Goal: Task Accomplishment & Management: Manage account settings

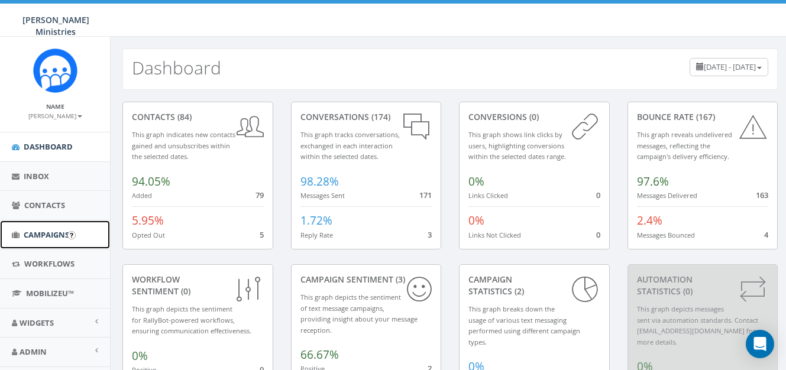
click at [46, 228] on link "Campaigns" at bounding box center [55, 235] width 110 height 29
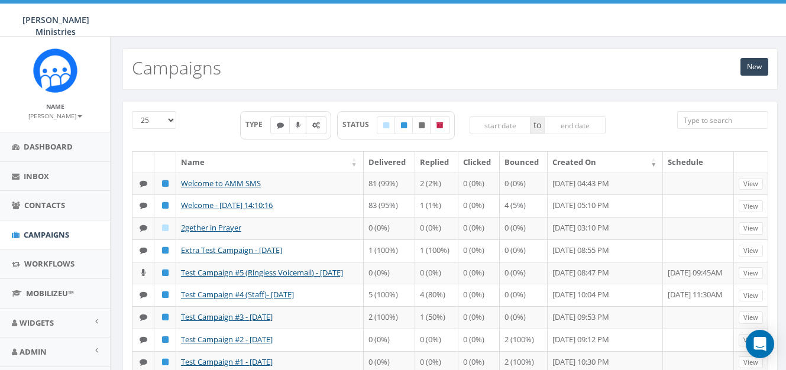
click at [316, 128] on icon at bounding box center [316, 125] width 8 height 7
checkbox input "true"
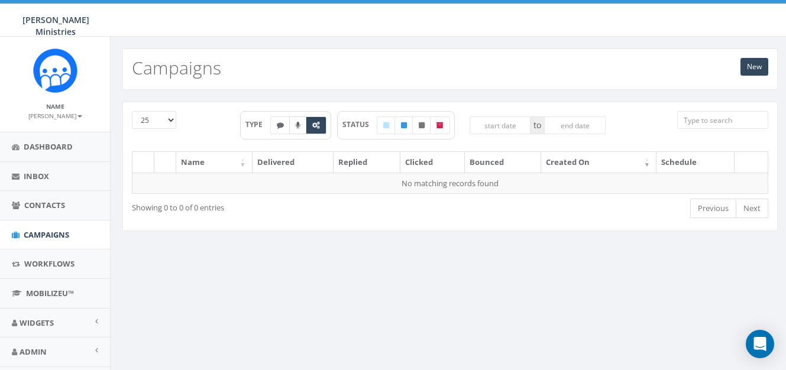
click at [299, 128] on label at bounding box center [298, 125] width 18 height 18
checkbox input "true"
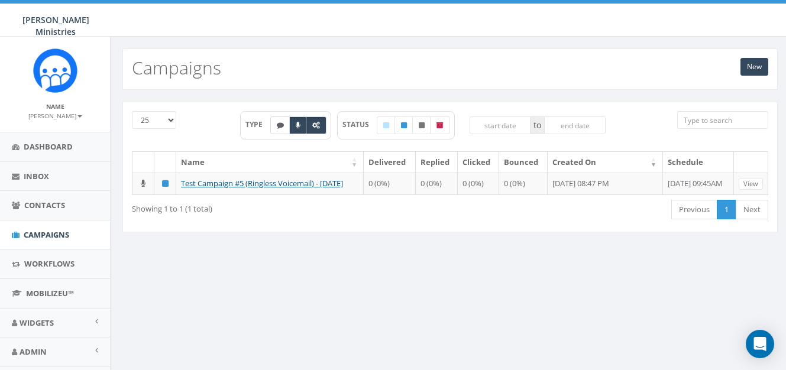
click at [280, 129] on label at bounding box center [280, 125] width 20 height 18
checkbox input "true"
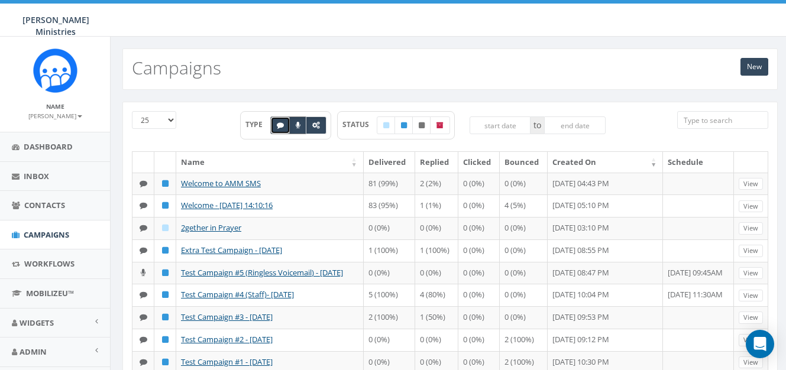
click at [296, 128] on icon at bounding box center [298, 125] width 5 height 7
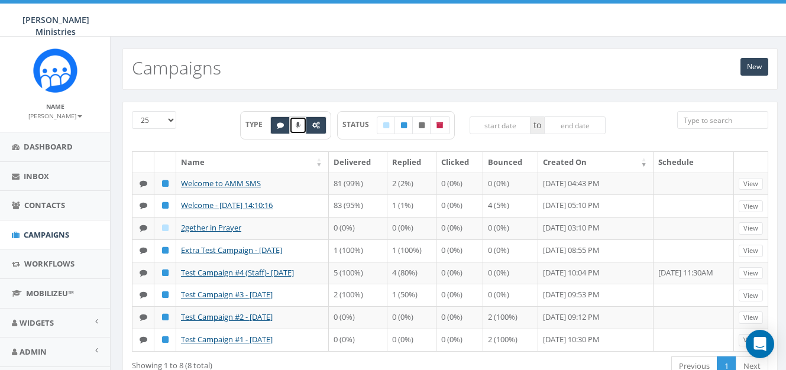
click at [298, 129] on label at bounding box center [298, 125] width 18 height 18
checkbox input "true"
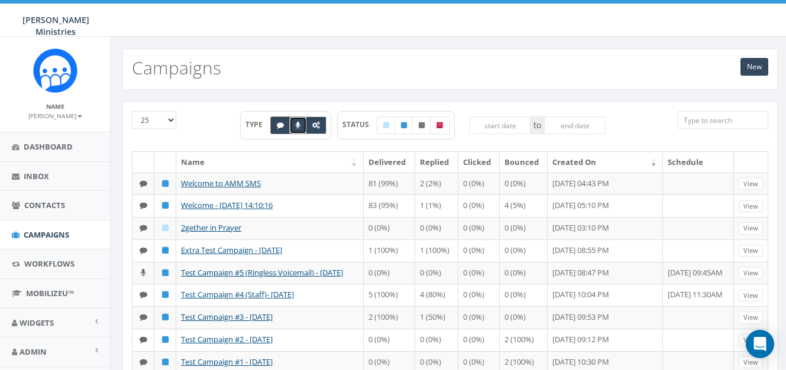
click at [285, 127] on label at bounding box center [280, 125] width 20 height 18
checkbox input "false"
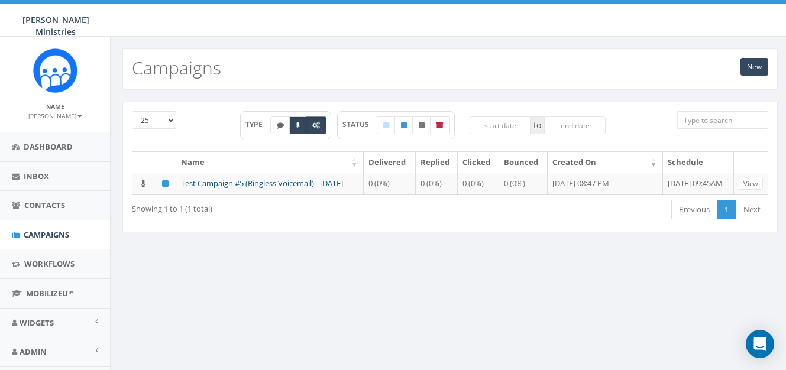
click at [317, 127] on icon at bounding box center [316, 125] width 8 height 7
checkbox input "false"
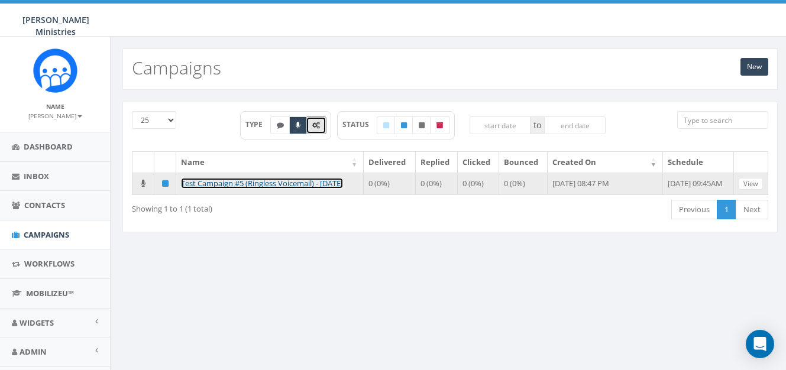
click at [257, 182] on link "Test Campaign #5 (Ringless Voicemail) - 05/07/2025" at bounding box center [262, 183] width 162 height 11
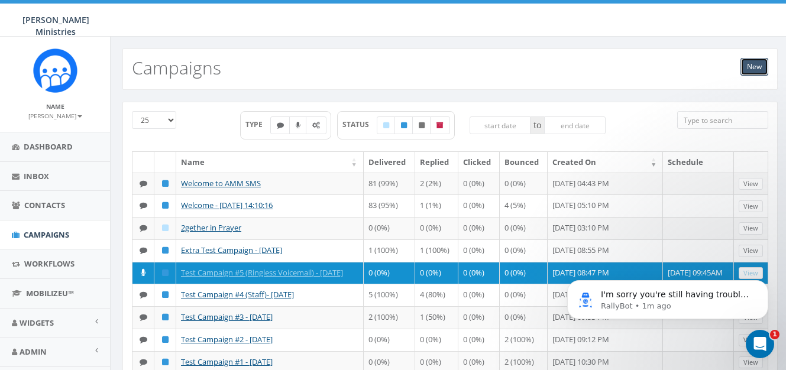
click at [749, 70] on link "New" at bounding box center [754, 67] width 28 height 18
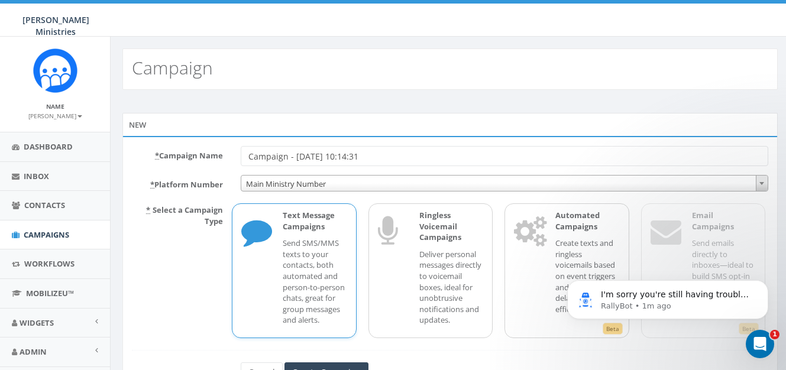
click at [321, 274] on p "Send SMS/MMS texts to your contacts, both automated and person-to-person chats,…" at bounding box center [315, 282] width 64 height 88
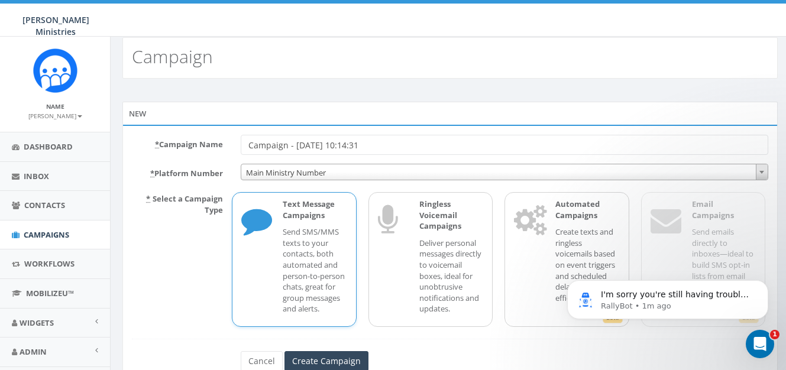
scroll to position [59, 0]
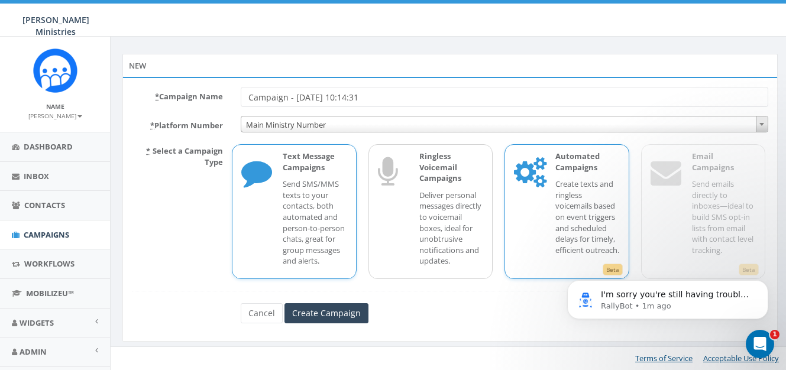
click at [579, 228] on p "Create texts and ringless voicemails based on event triggers and scheduled dela…" at bounding box center [587, 217] width 64 height 77
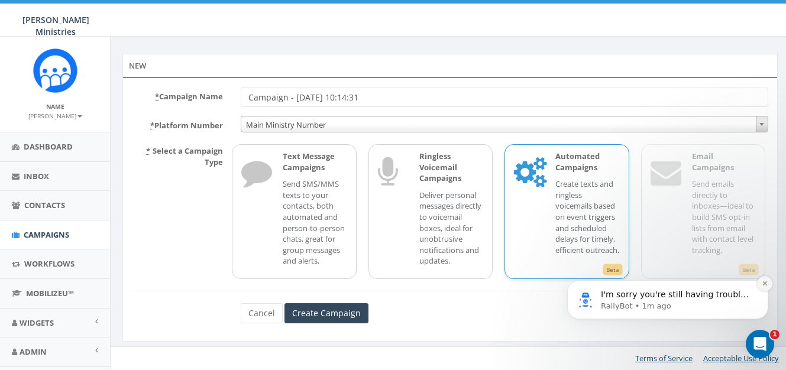
click at [767, 282] on icon "Dismiss notification" at bounding box center [764, 283] width 7 height 7
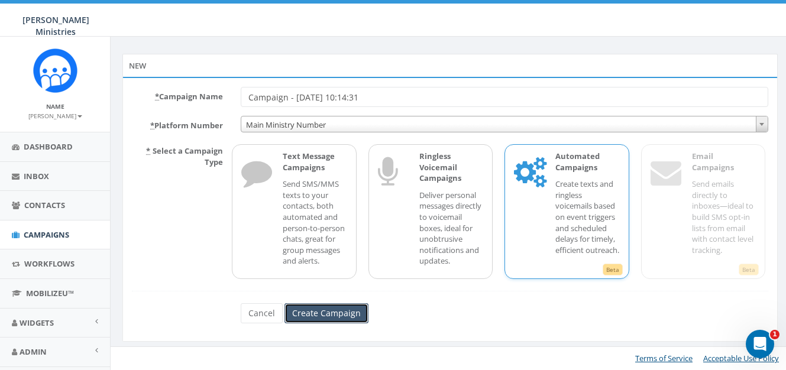
click at [332, 315] on input "Create Campaign" at bounding box center [326, 313] width 84 height 20
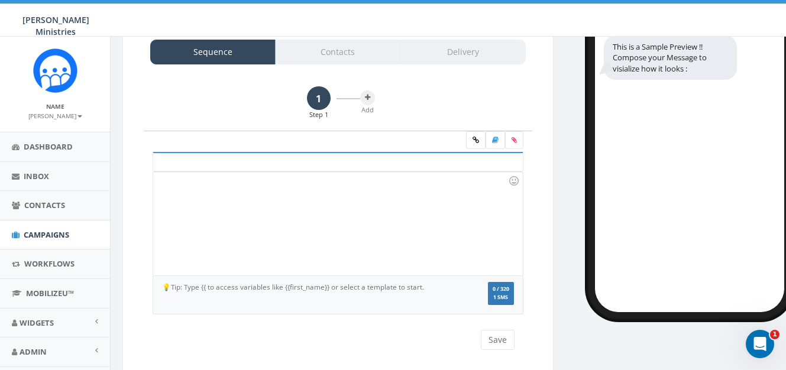
scroll to position [45, 0]
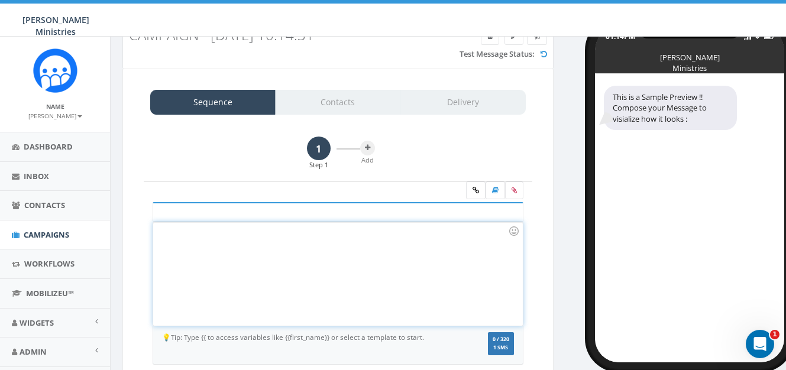
click at [270, 242] on div at bounding box center [337, 273] width 369 height 103
click at [767, 343] on div "Open Intercom Messenger" at bounding box center [757, 342] width 39 height 39
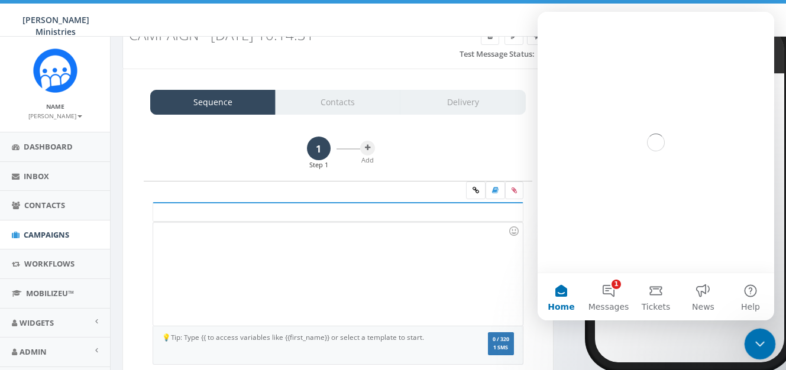
scroll to position [0, 0]
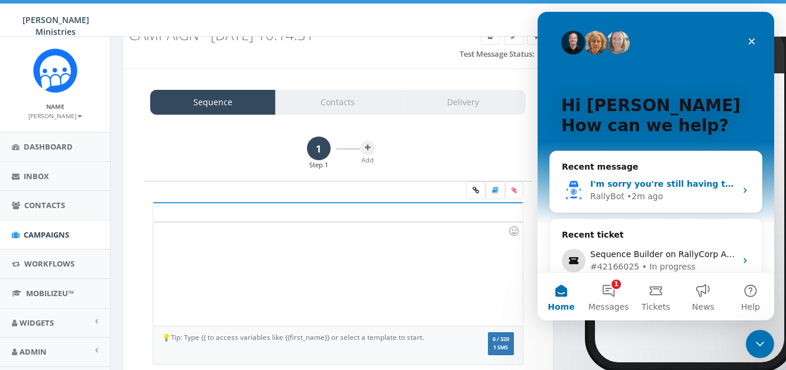
click at [628, 198] on div "• 2m ago" at bounding box center [645, 196] width 36 height 12
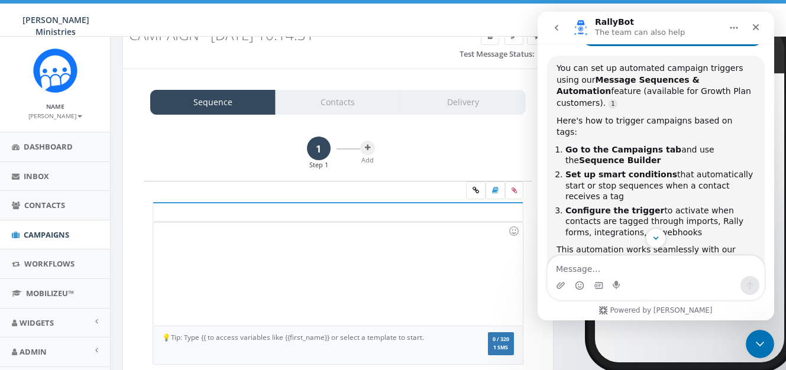
scroll to position [131, 0]
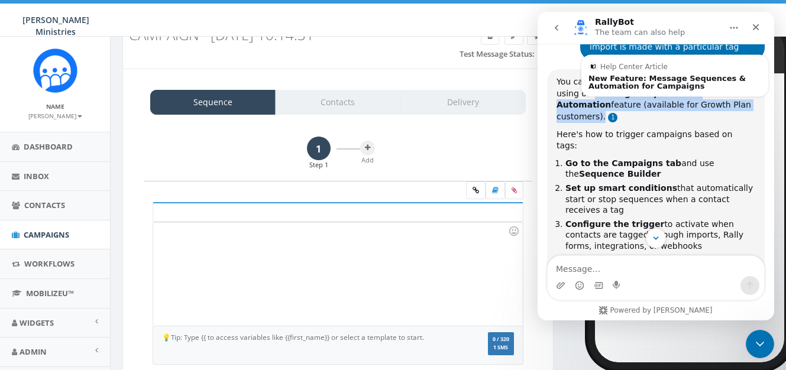
drag, startPoint x: 596, startPoint y: 96, endPoint x: 729, endPoint y: 108, distance: 133.5
click at [729, 108] on div "You can set up automated campaign triggers using our Message Sequences & Automa…" at bounding box center [655, 99] width 199 height 46
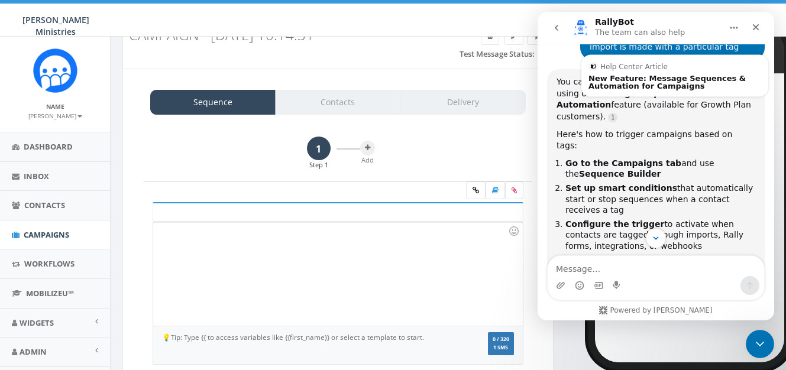
click at [718, 115] on div "You can set up automated campaign triggers using our Message Sequences & Automa…" at bounding box center [655, 221] width 199 height 291
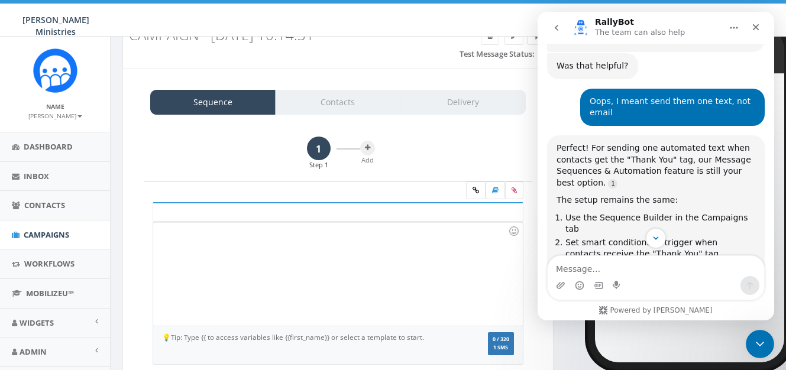
scroll to position [1201, 0]
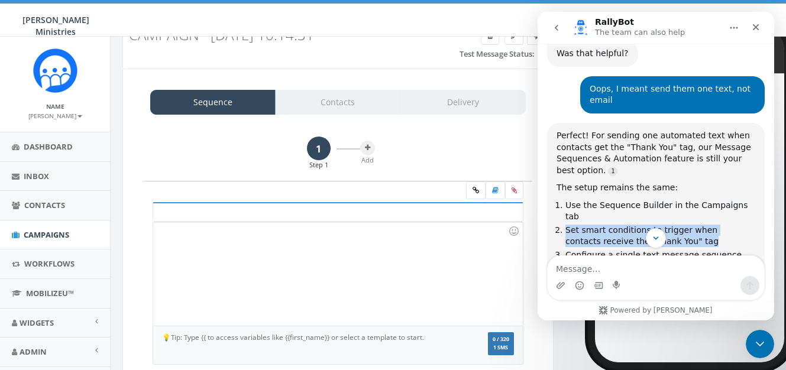
drag, startPoint x: 567, startPoint y: 158, endPoint x: 692, endPoint y: 167, distance: 125.0
click at [692, 225] on li "Set smart conditions to trigger when contacts receive the "Thank You" tag" at bounding box center [660, 236] width 190 height 22
copy li "Set smart conditions to trigger when contacts receive the "Thank You" tag"
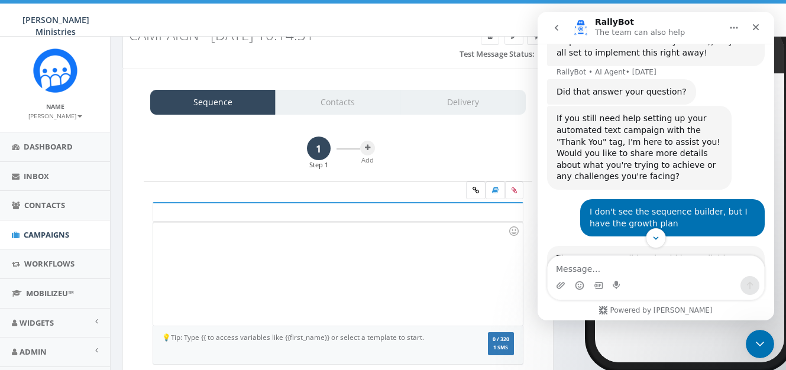
scroll to position [1687, 0]
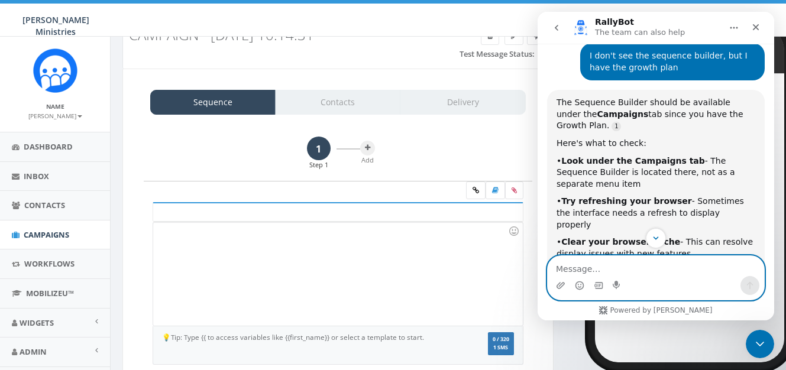
click at [579, 270] on textarea "Message…" at bounding box center [655, 266] width 216 height 20
paste textarea "Set smart conditions to trigger when contacts receive the "Thank You" tag"
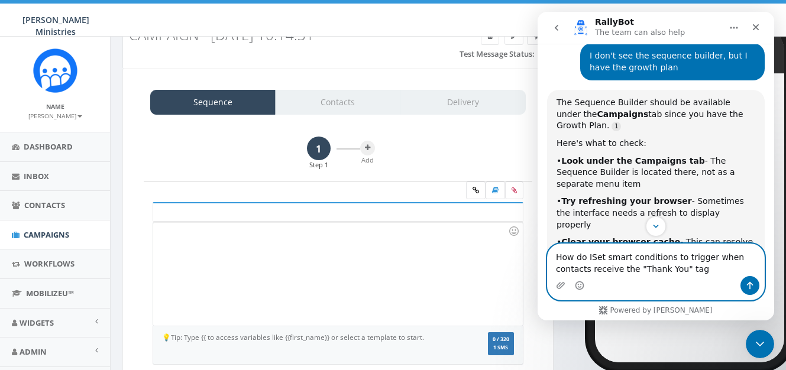
click at [592, 257] on textarea "How do ISet smart conditions to trigger when contacts receive the "Thank You" t…" at bounding box center [655, 260] width 216 height 32
type textarea "How do I set smart conditions to trigger when contacts receive the "Thank You" …"
click at [742, 283] on button "Send a message…" at bounding box center [749, 285] width 19 height 19
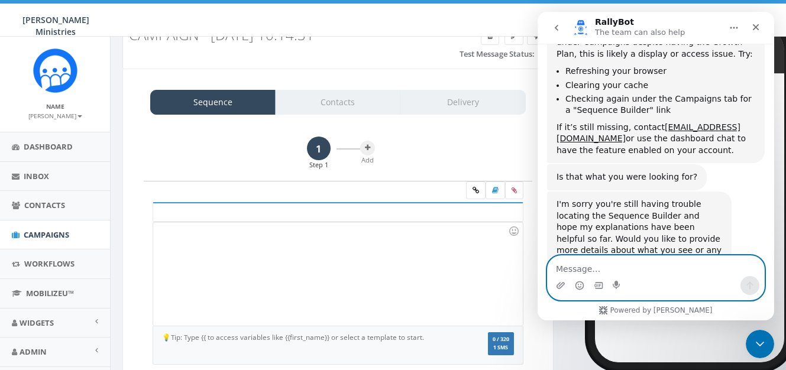
scroll to position [4322, 0]
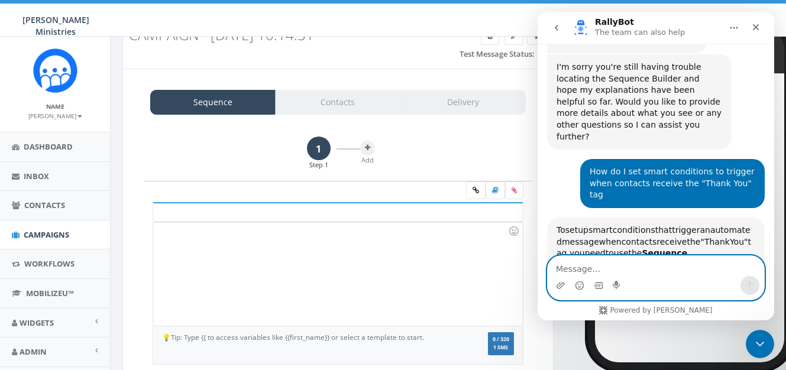
click at [589, 264] on textarea "Message…" at bounding box center [655, 266] width 216 height 20
click at [589, 265] on textarea "Message…" at bounding box center [655, 266] width 216 height 20
click at [588, 263] on textarea "Message…" at bounding box center [655, 266] width 216 height 20
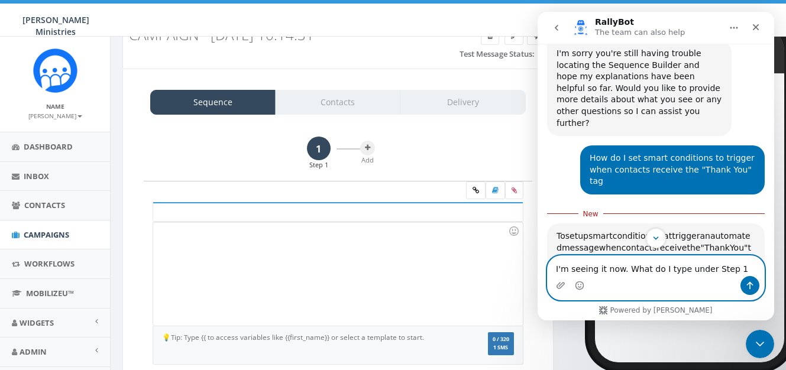
type textarea "I'm seeing it now. What do I type under Step 1?"
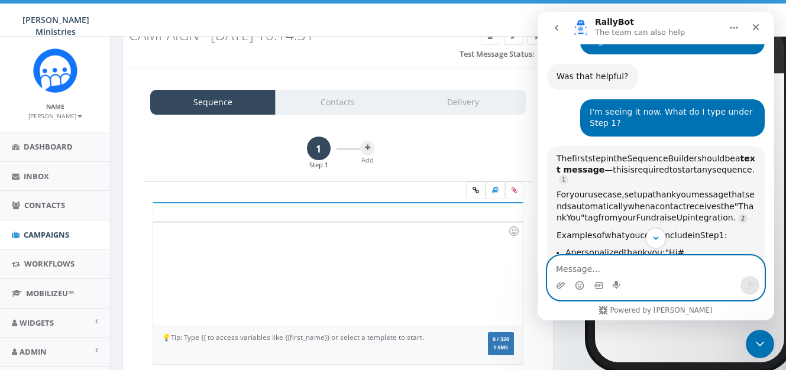
scroll to position [4476, 0]
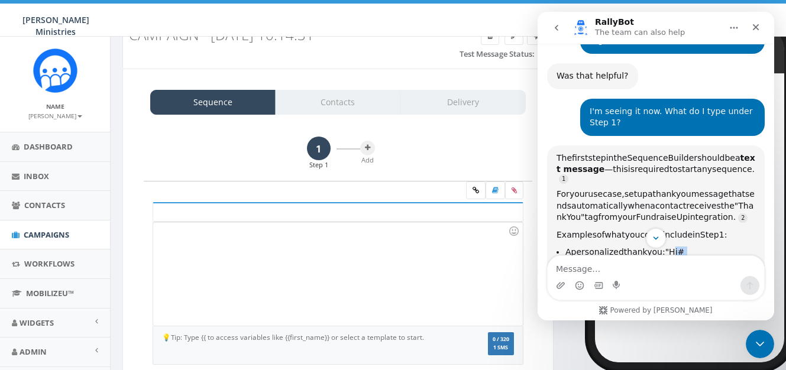
drag, startPoint x: 670, startPoint y: 114, endPoint x: 740, endPoint y: 187, distance: 101.2
click at [740, 247] on ul "A personalized thank you: "Hi #{{first_name}}, thank you so much for your gener…" at bounding box center [655, 294] width 199 height 94
copy ul "Hi #{{first_name}}, thank you so much for your generous support!" A message hig…"
click at [209, 238] on div at bounding box center [337, 273] width 369 height 103
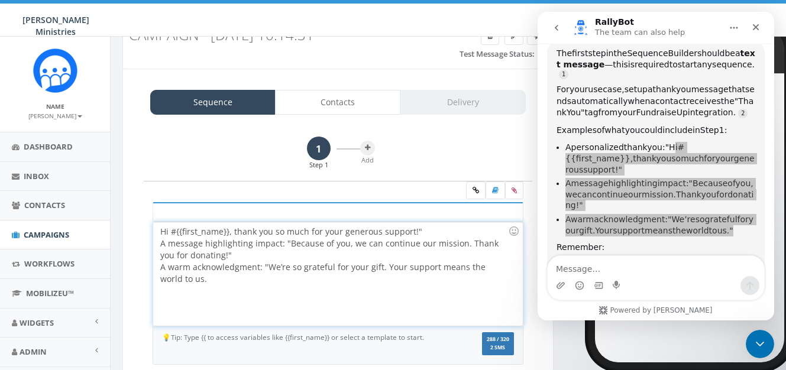
scroll to position [4589, 0]
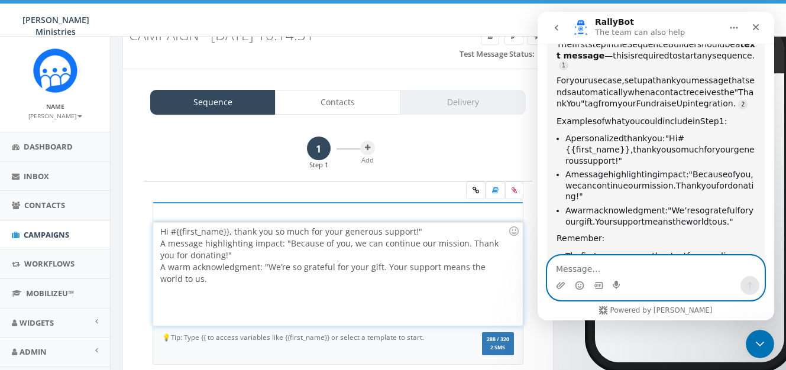
click at [575, 267] on textarea "Message…" at bounding box center [655, 266] width 216 height 20
type textarea "yes, thank you"
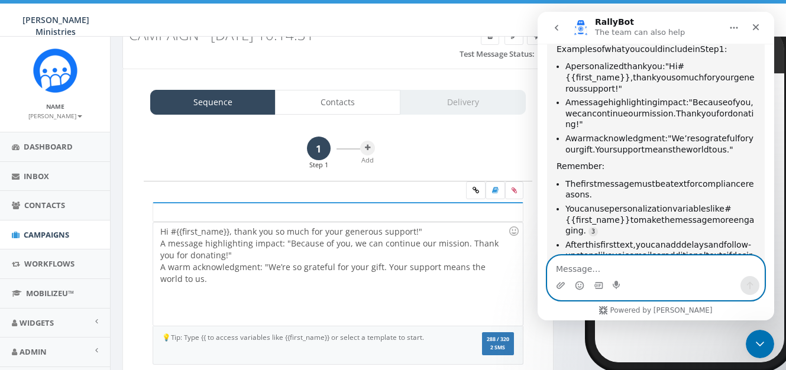
scroll to position [4663, 0]
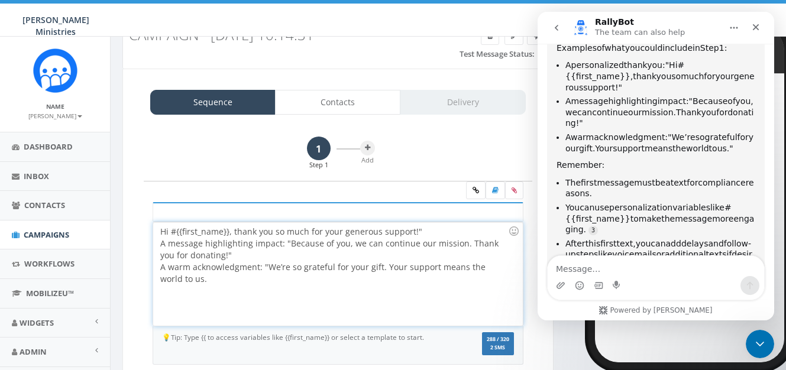
click at [235, 233] on div "Hi #{{first_name}}, thank you so much for your generous support!" A message hig…" at bounding box center [337, 273] width 369 height 103
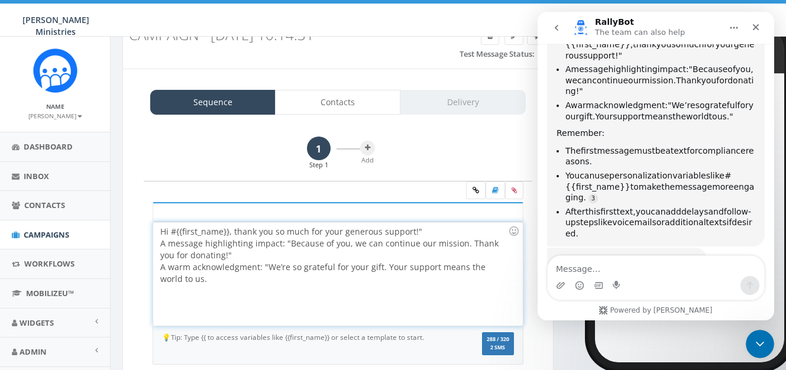
click at [421, 230] on div "Hi #{{first_name}}, thank you so much for your generous support!" A message hig…" at bounding box center [337, 273] width 369 height 103
click at [175, 234] on div "Hi #{{first_name}}, thank you so much for your generous support! A message high…" at bounding box center [337, 273] width 369 height 103
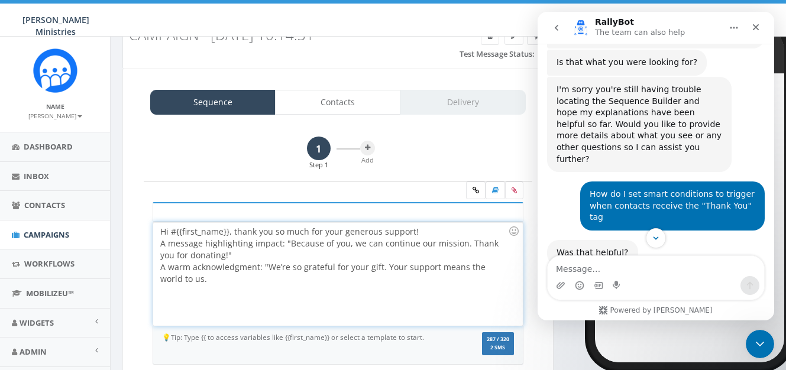
scroll to position [4396, 0]
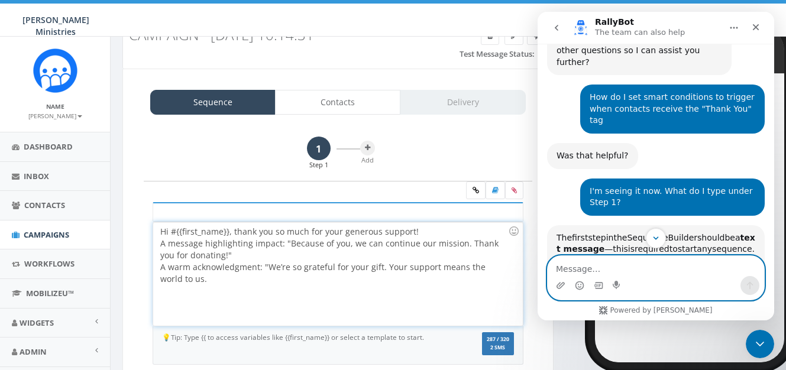
click at [597, 271] on textarea "Message…" at bounding box center [655, 266] width 216 height 20
type textarea "Why is there a # before {{first_name}}?"
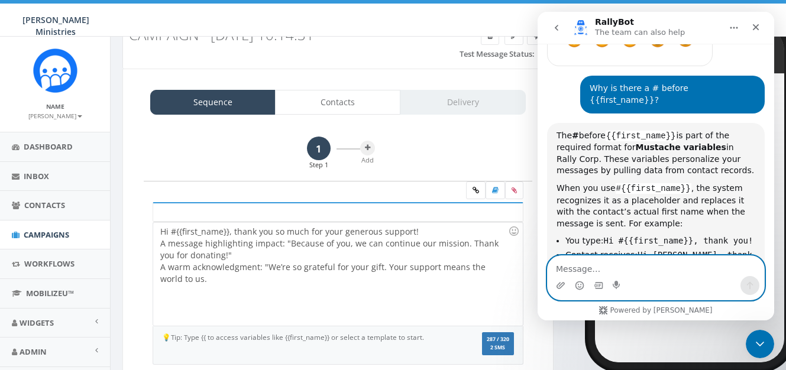
scroll to position [4799, 0]
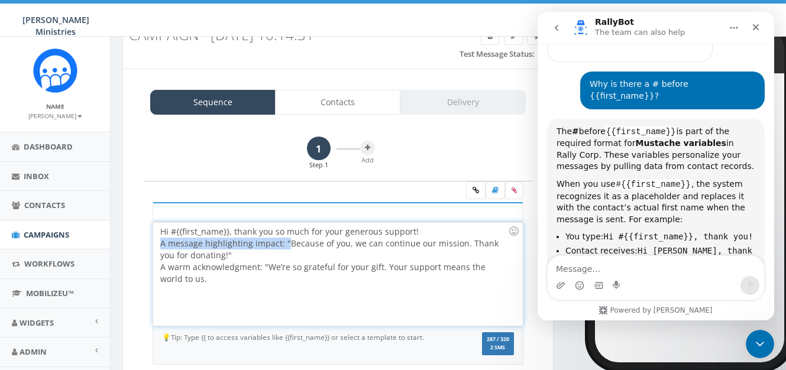
drag, startPoint x: 284, startPoint y: 245, endPoint x: 154, endPoint y: 247, distance: 129.5
click at [154, 247] on div "Hi #{{first_name}}, thank you so much for your generous support! A message high…" at bounding box center [337, 273] width 369 height 103
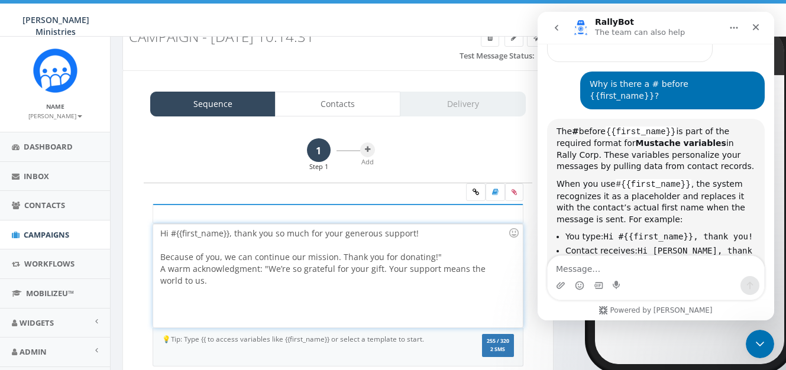
scroll to position [43, 0]
click at [436, 259] on div "Because of you, we can continue our mission. Thank you for donating!" A warm ac…" at bounding box center [334, 269] width 348 height 35
drag, startPoint x: 264, startPoint y: 273, endPoint x: 157, endPoint y: 271, distance: 107.6
click at [157, 271] on div "Hi #{{first_name}}, thank you so much for your generous support! Because of you…" at bounding box center [337, 276] width 369 height 103
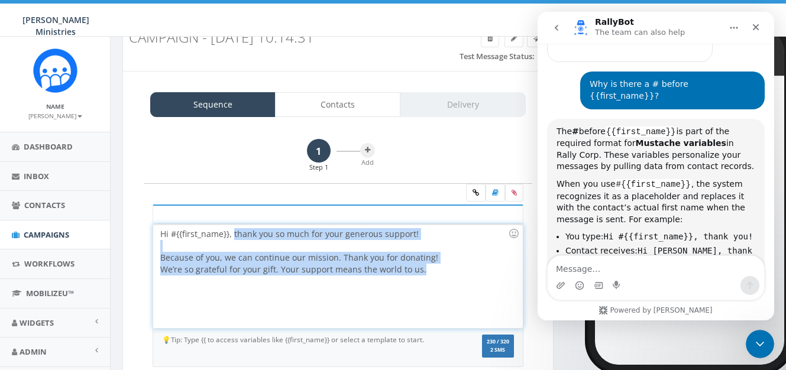
drag, startPoint x: 233, startPoint y: 235, endPoint x: 412, endPoint y: 274, distance: 183.5
click at [421, 275] on div "Hi #{{first_name}}, thank you so much for your generous support! Because of you…" at bounding box center [337, 276] width 369 height 103
copy div "thank you so much for your generous support! Because of you, we can continue ou…"
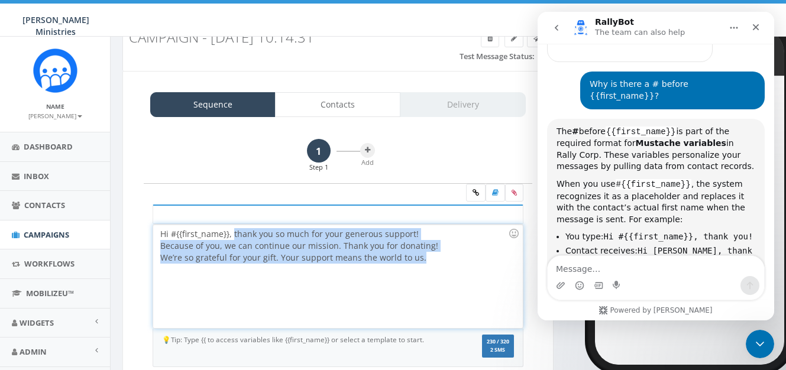
drag, startPoint x: 232, startPoint y: 236, endPoint x: 435, endPoint y: 258, distance: 204.0
click at [435, 258] on div "Hi #{{first_name}}, thank you so much for your generous support! Because of you…" at bounding box center [337, 276] width 369 height 103
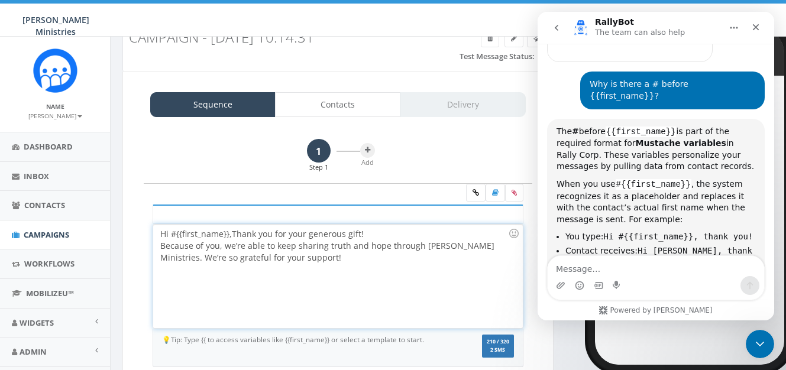
drag, startPoint x: 237, startPoint y: 235, endPoint x: 231, endPoint y: 208, distance: 28.0
click at [237, 235] on div "Hi #{{first_name}}, Thank you for your generous gift! Because of you, we’re abl…" at bounding box center [337, 276] width 369 height 103
click at [375, 236] on div "Hi #{{first_name}}, t hank you for your generous gift! Because of you, we’re ab…" at bounding box center [337, 276] width 369 height 103
click at [325, 248] on div "Hi #{{first_name}}, t hank you for your generous gift! Because of you, we’re ab…" at bounding box center [337, 276] width 369 height 103
click at [386, 259] on div "Hi #{{first_name}}, t hank you for your generous gift! Because of you, we’re ab…" at bounding box center [337, 276] width 369 height 103
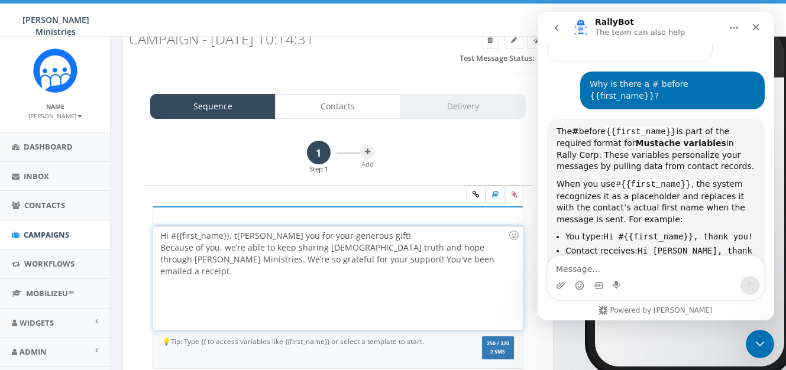
scroll to position [40, 0]
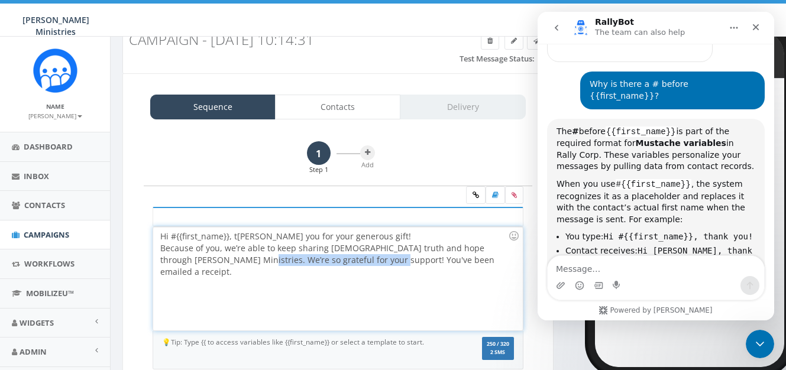
drag, startPoint x: 379, startPoint y: 262, endPoint x: 247, endPoint y: 264, distance: 131.8
click at [247, 264] on div "Hi #{{first_name}}, t hank you for your generous gift! Because of you, we’re ab…" at bounding box center [337, 278] width 369 height 103
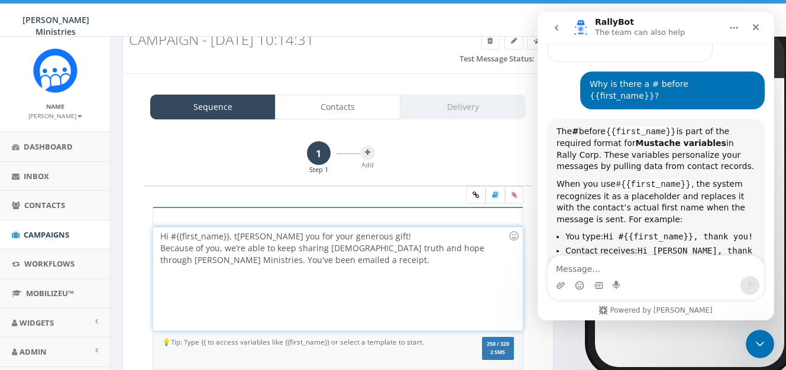
click at [369, 260] on div "Hi #{{first_name}}, t hank you for your generous gift! Because of you, we’re ab…" at bounding box center [337, 278] width 369 height 103
click at [161, 251] on div "Hi #{{first_name}}, t hank you for your generous gift! Because of you, we’re ab…" at bounding box center [337, 278] width 369 height 103
click at [212, 259] on div "Hi #{{first_name}}, t hank you for your generous gift! Because of you, we’re ab…" at bounding box center [337, 278] width 369 height 103
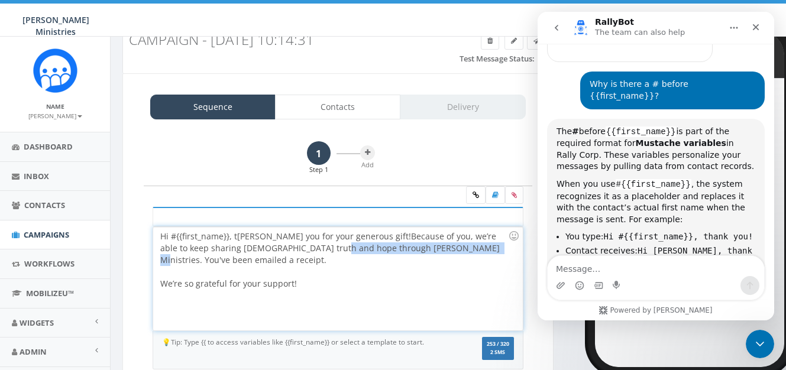
drag, startPoint x: 415, startPoint y: 251, endPoint x: 278, endPoint y: 249, distance: 137.2
click at [278, 249] on div "Hi #{{first_name}}, t hank you for your generous gift! Because of you, we’re ab…" at bounding box center [337, 278] width 369 height 103
click at [302, 278] on div "We’re so grateful for your support!" at bounding box center [334, 284] width 348 height 12
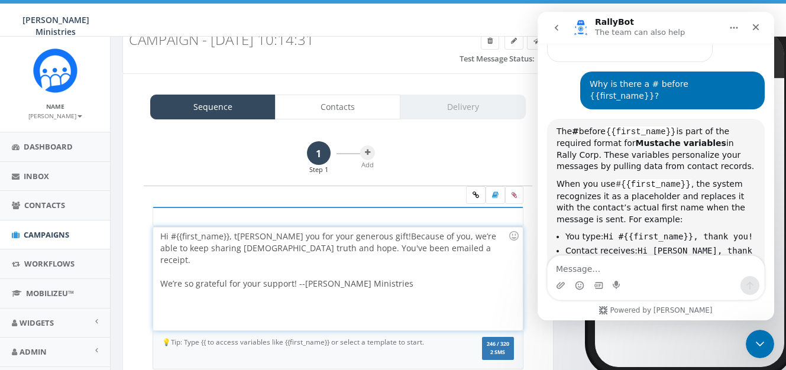
scroll to position [4884, 0]
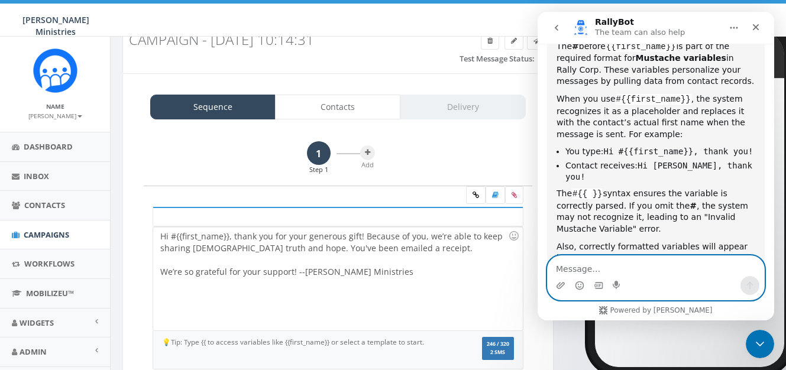
click at [594, 267] on textarea "Message…" at bounding box center [655, 266] width 216 height 20
type textarea "type a dash I can copy"
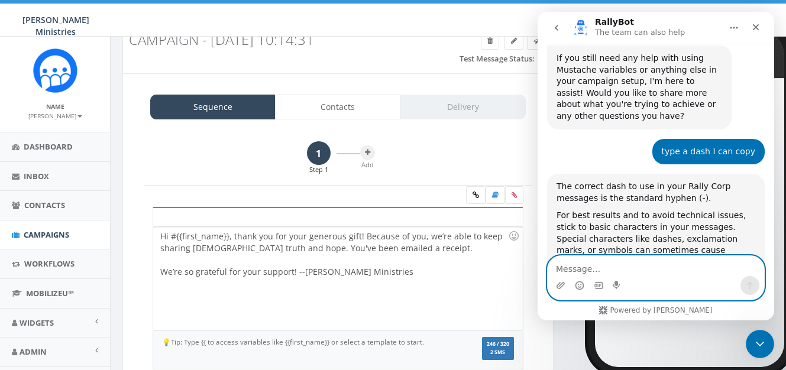
scroll to position [5150, 0]
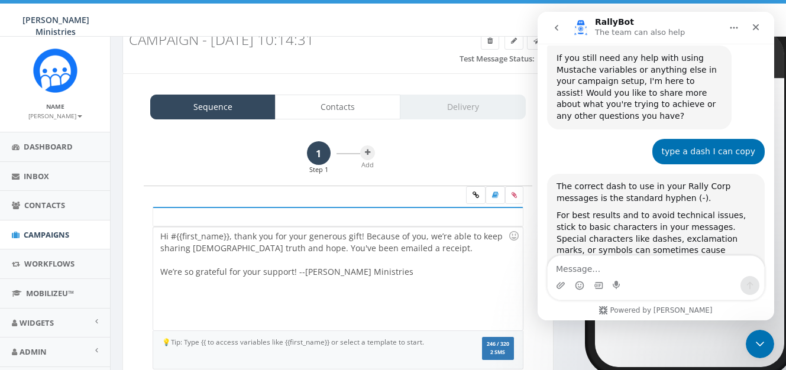
click at [302, 272] on div "Hi #{{first_name}}, thank you for your generous gift! Because of you, we’re abl…" at bounding box center [337, 278] width 369 height 103
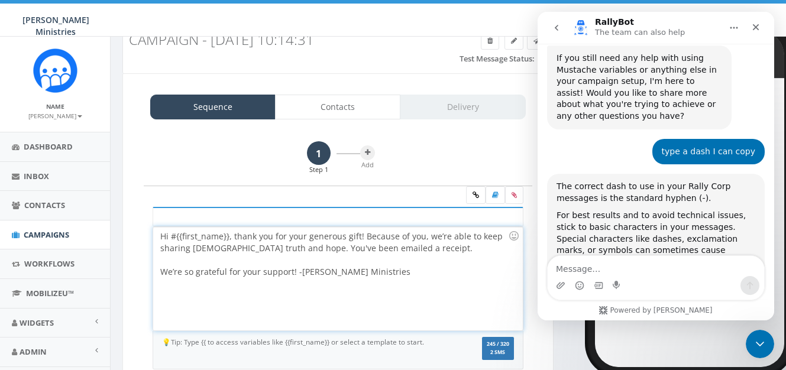
click at [295, 274] on div "Hi #{{first_name}}, thank you for your generous gift! Because of you, we’re abl…" at bounding box center [337, 278] width 369 height 103
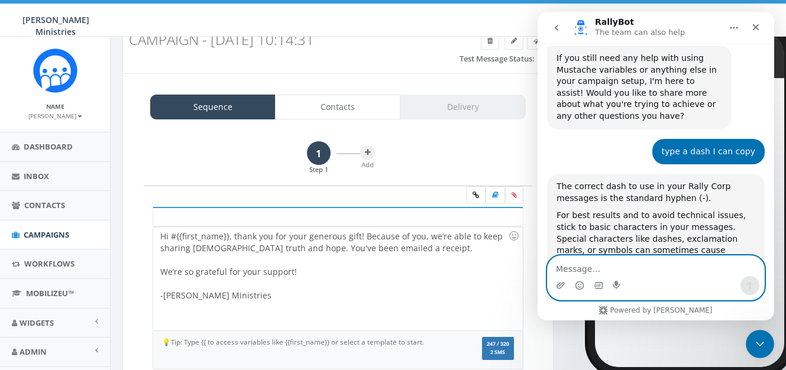
click at [614, 268] on textarea "Message…" at bounding box center [655, 266] width 216 height 20
type textarea "y"
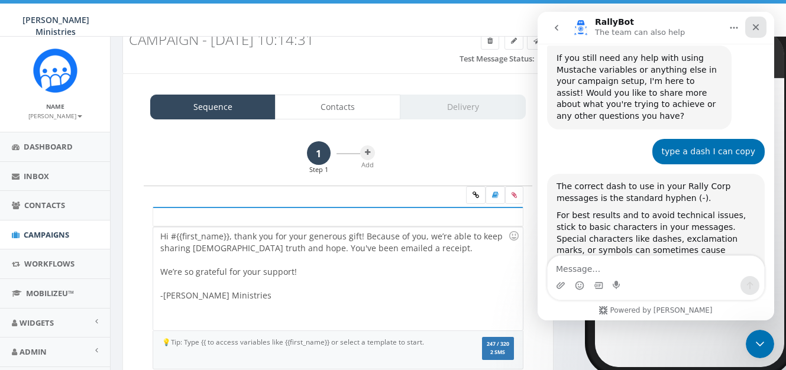
click at [764, 27] on div "Close" at bounding box center [755, 27] width 21 height 21
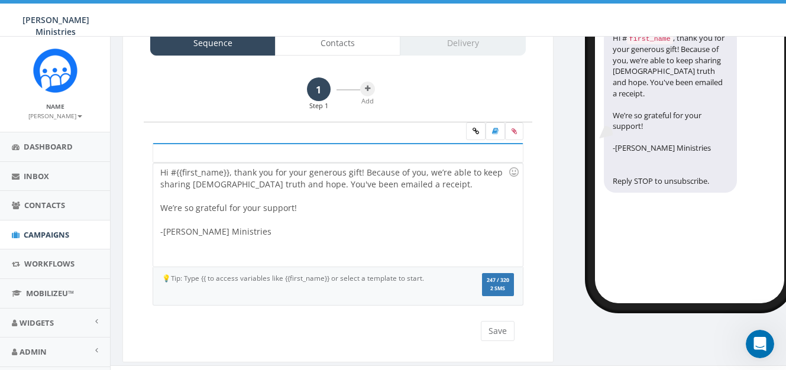
scroll to position [123, 0]
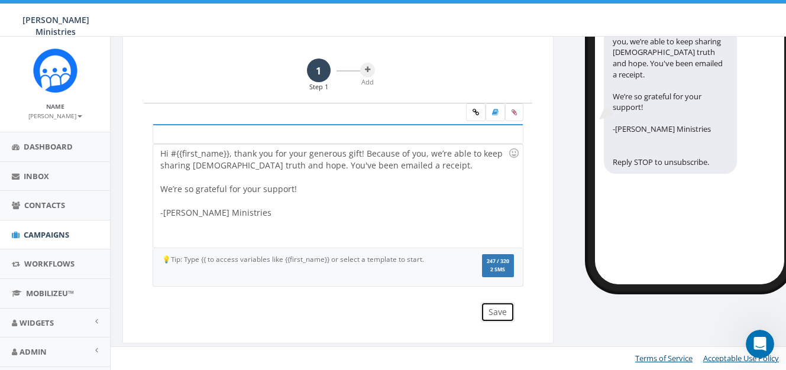
click at [496, 320] on button "Save" at bounding box center [498, 312] width 34 height 20
click at [495, 313] on button "Save" at bounding box center [498, 312] width 34 height 20
click at [499, 313] on button "Save" at bounding box center [498, 312] width 34 height 20
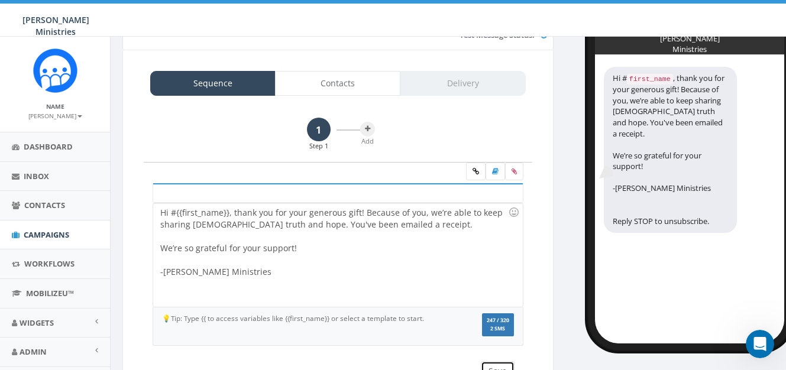
scroll to position [122, 0]
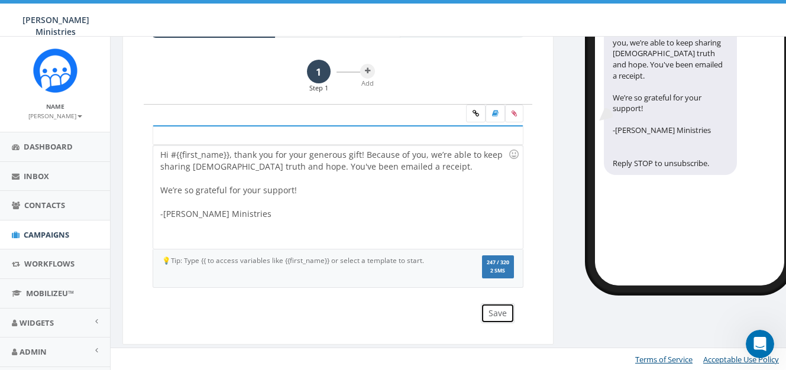
click at [500, 318] on button "Save" at bounding box center [498, 313] width 34 height 20
click at [756, 340] on icon "Open Intercom Messenger" at bounding box center [758, 343] width 20 height 20
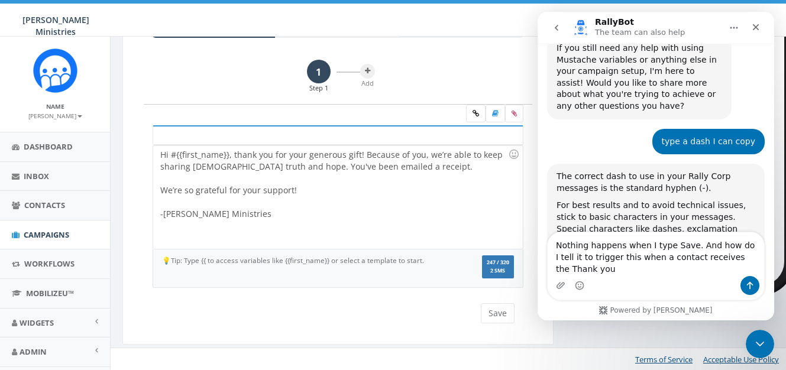
scroll to position [5162, 0]
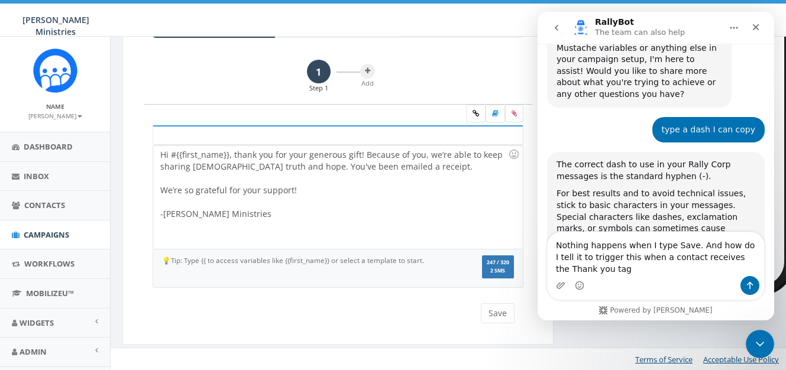
type textarea "Nothing happens when I type Save. And how do I tell it to trigger this when a c…"
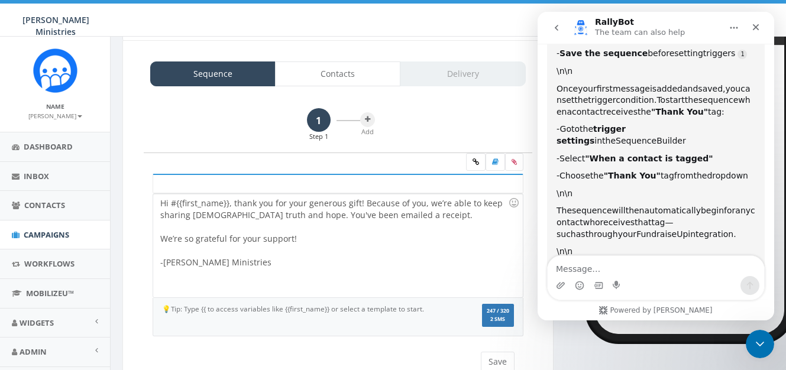
scroll to position [77, 0]
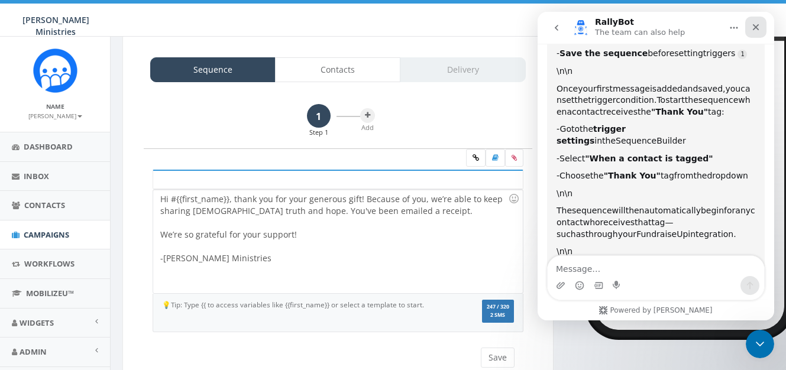
click at [750, 27] on div "Close" at bounding box center [755, 27] width 21 height 21
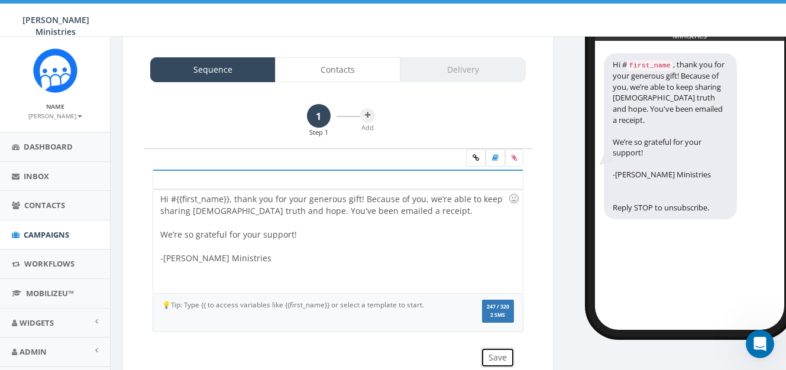
click at [501, 359] on button "Save" at bounding box center [498, 358] width 34 height 20
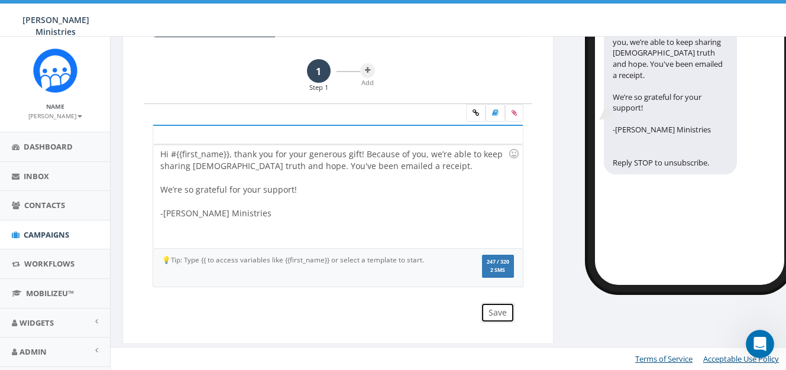
scroll to position [123, 0]
click at [500, 318] on button "Save" at bounding box center [498, 312] width 34 height 20
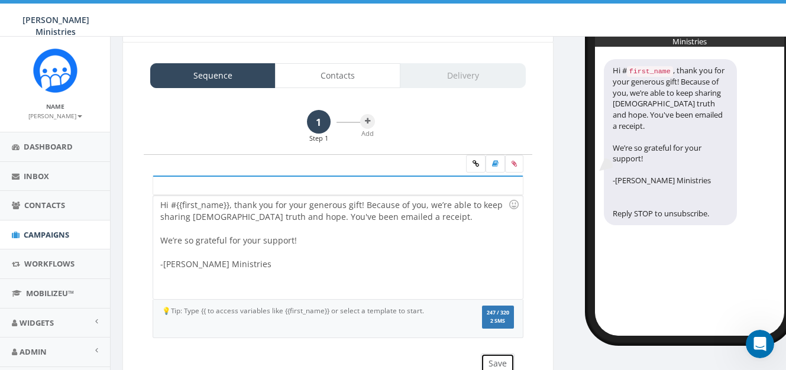
scroll to position [5, 0]
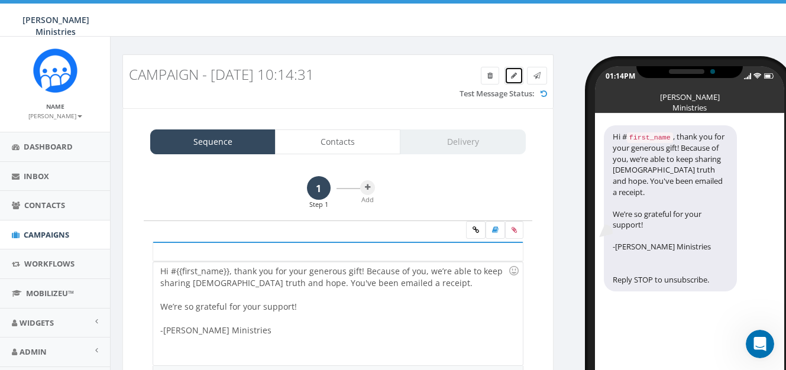
click at [514, 80] on span at bounding box center [514, 75] width 6 height 10
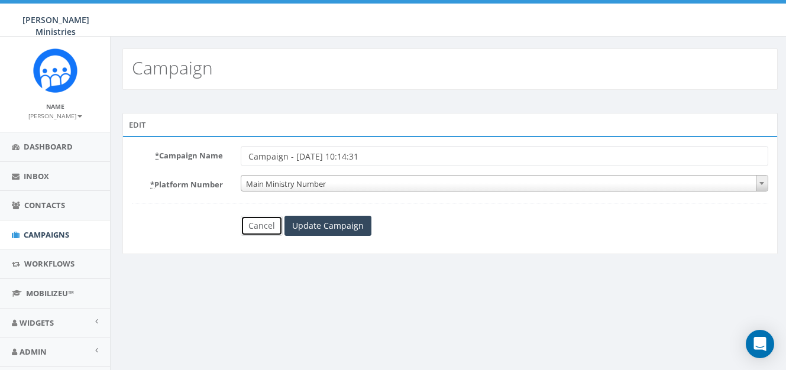
click at [265, 234] on link "Cancel" at bounding box center [262, 226] width 42 height 20
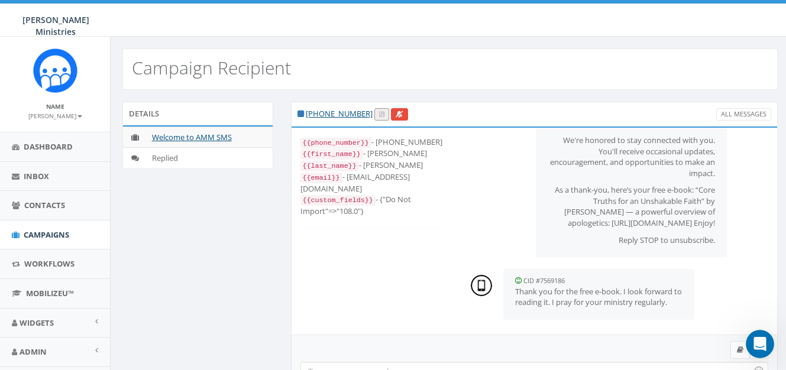
scroll to position [12, 0]
click at [36, 230] on span "Campaigns" at bounding box center [47, 234] width 46 height 11
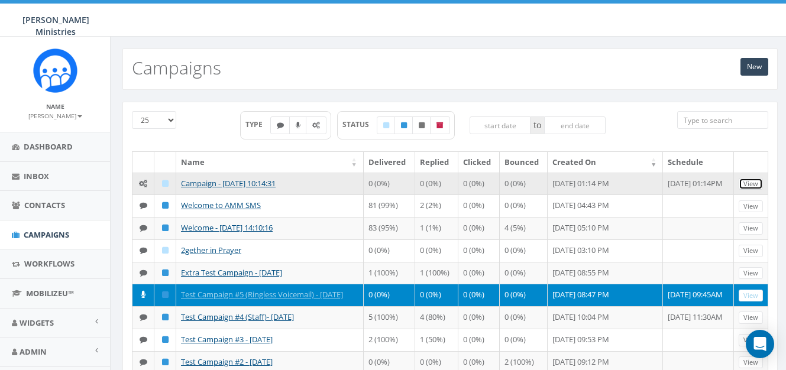
click at [753, 186] on link "View" at bounding box center [750, 184] width 24 height 12
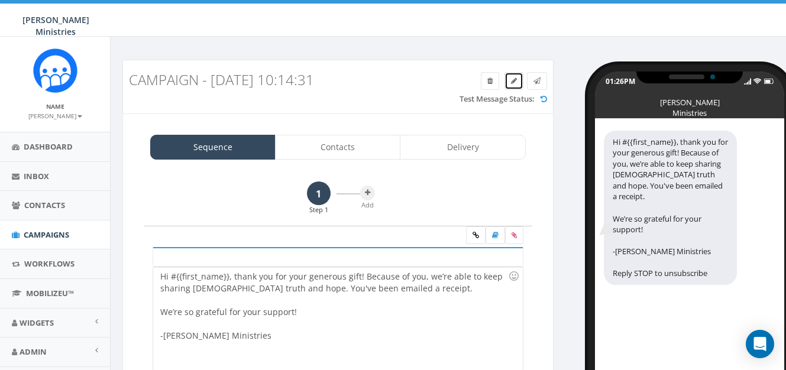
click at [511, 83] on icon at bounding box center [514, 80] width 6 height 7
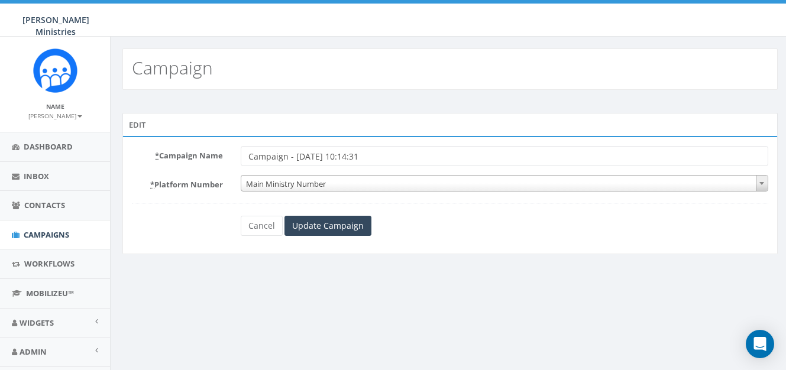
drag, startPoint x: 387, startPoint y: 158, endPoint x: 231, endPoint y: 158, distance: 156.7
click at [231, 158] on div "* Campaign Name Campaign - 10/14/2025, 10:14:31" at bounding box center [450, 156] width 654 height 20
type input "Thank you for your donation"
click at [300, 223] on input "Update Campaign" at bounding box center [327, 226] width 87 height 20
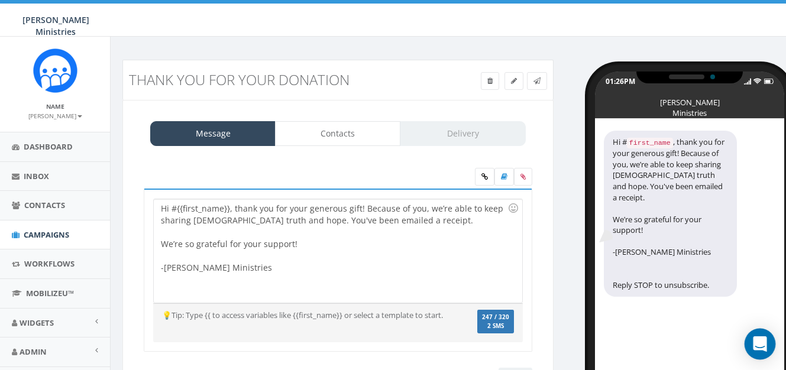
click at [759, 339] on icon "Open Intercom Messenger" at bounding box center [760, 343] width 14 height 15
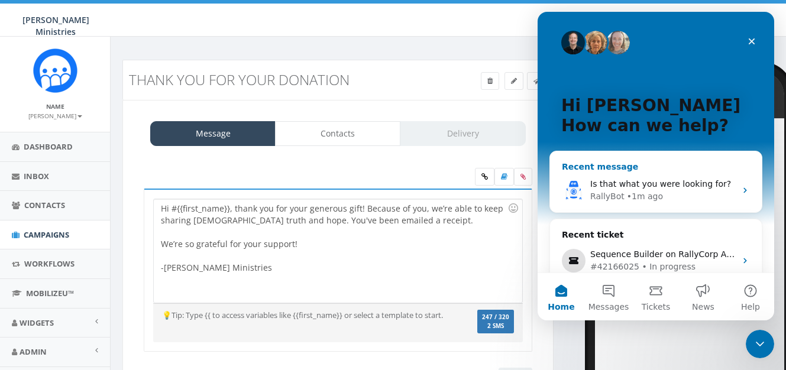
click at [664, 180] on span "Is that what you were looking for?" at bounding box center [660, 183] width 141 height 9
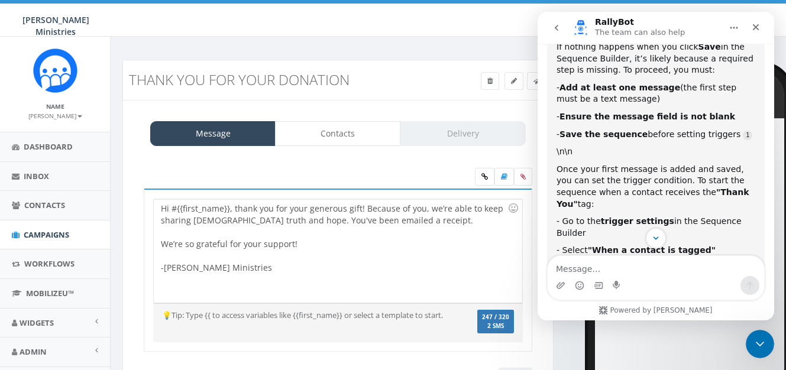
scroll to position [6246, 0]
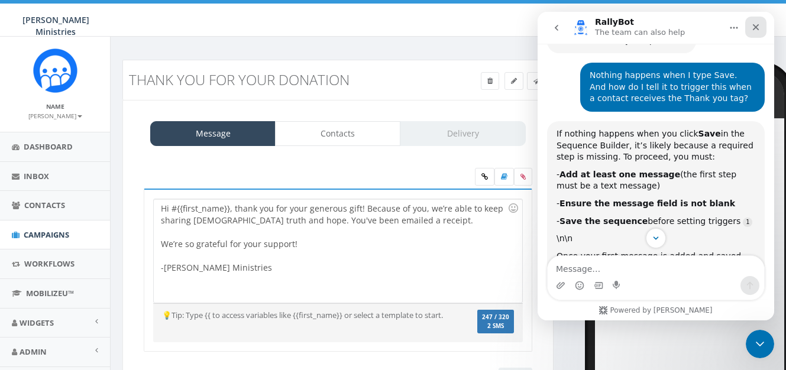
click at [756, 25] on icon "Close" at bounding box center [756, 27] width 7 height 7
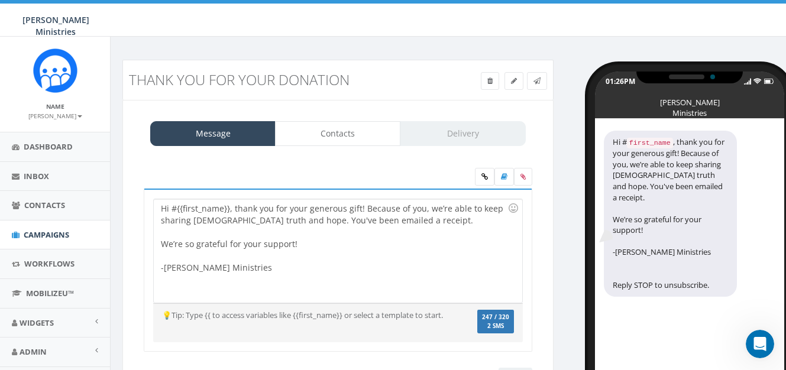
scroll to position [6380, 0]
click at [514, 86] on link at bounding box center [513, 81] width 19 height 18
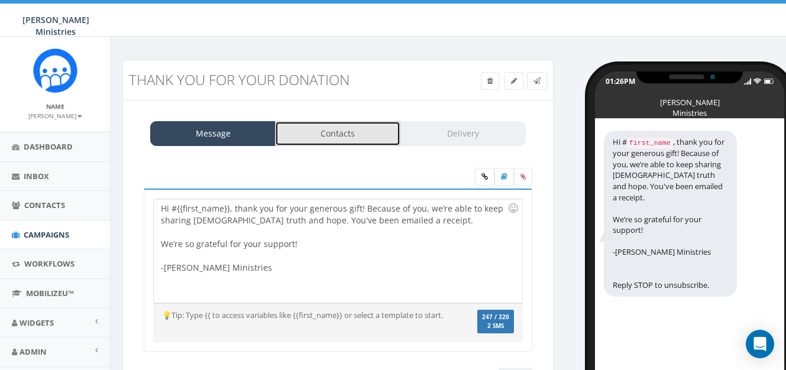
click at [351, 137] on link "Contacts" at bounding box center [337, 133] width 125 height 25
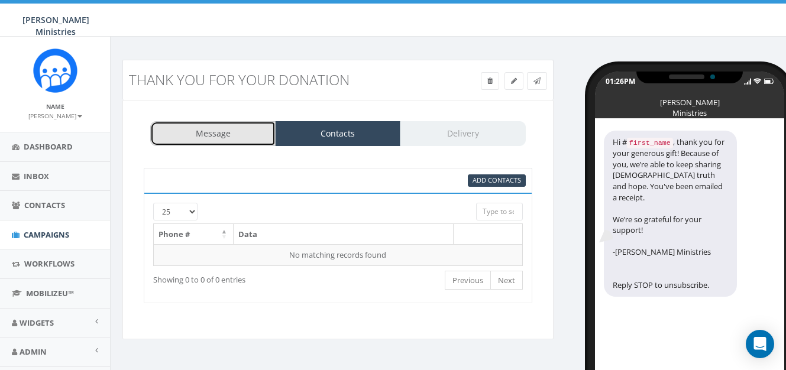
click at [238, 133] on link "Message" at bounding box center [212, 133] width 125 height 25
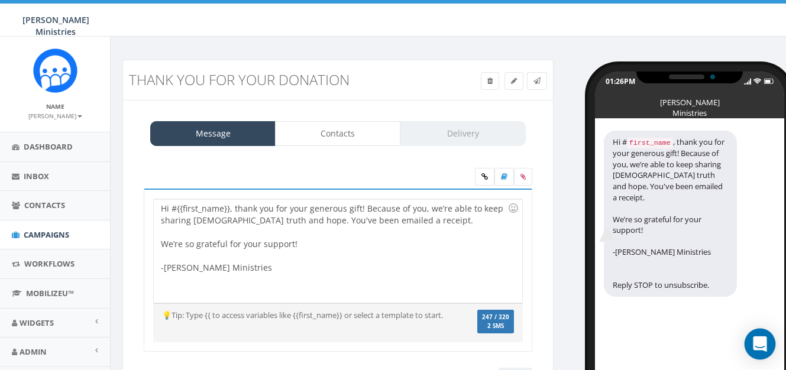
click at [755, 340] on icon "Open Intercom Messenger" at bounding box center [760, 343] width 14 height 15
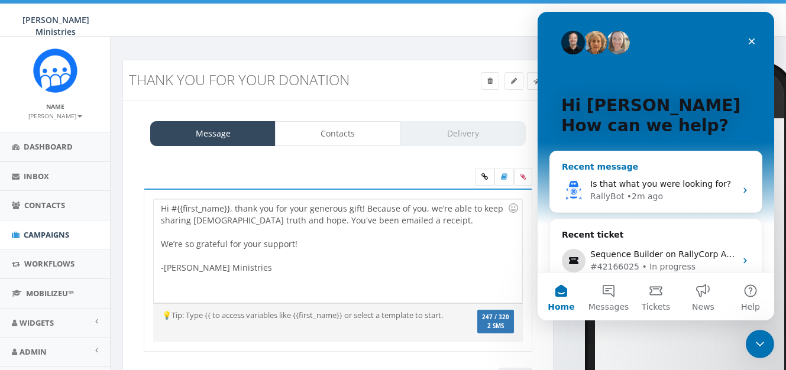
click at [704, 201] on div "RallyBot • 2m ago" at bounding box center [662, 196] width 145 height 12
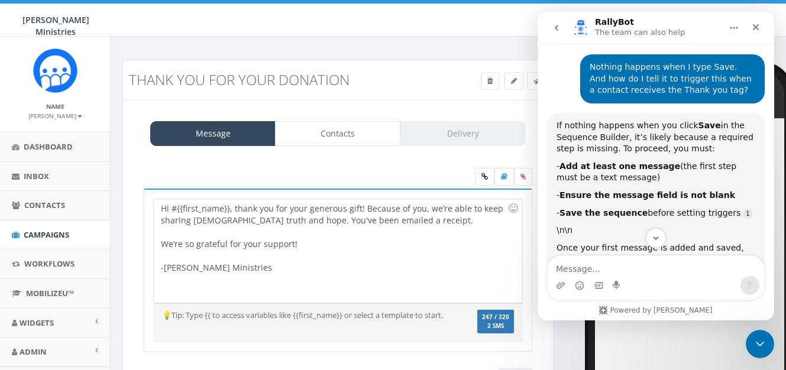
scroll to position [6252, 0]
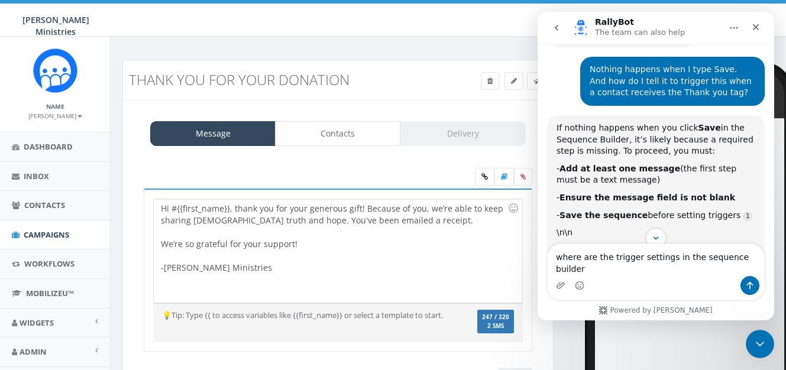
type textarea "where are the trigger settings in the sequence builder?"
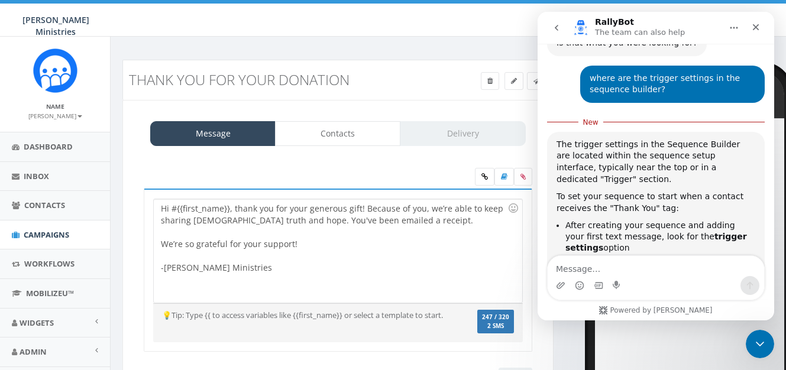
scroll to position [6535, 0]
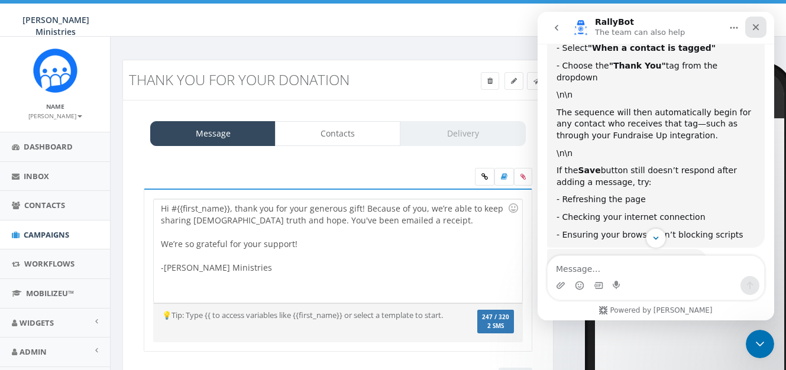
click at [759, 30] on icon "Close" at bounding box center [755, 26] width 9 height 9
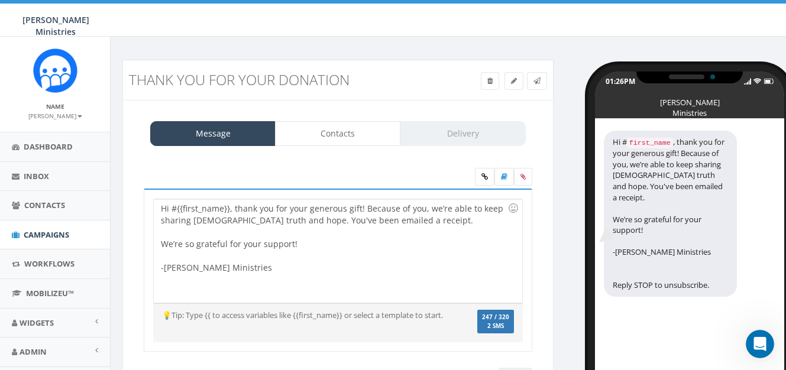
scroll to position [0, 0]
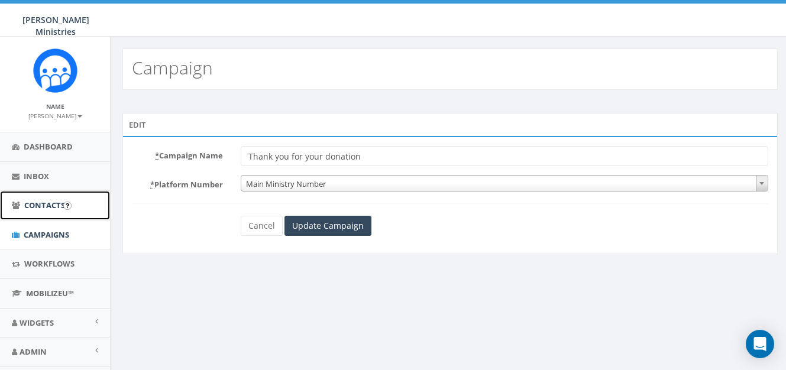
click at [50, 207] on span "Contacts" at bounding box center [44, 205] width 41 height 11
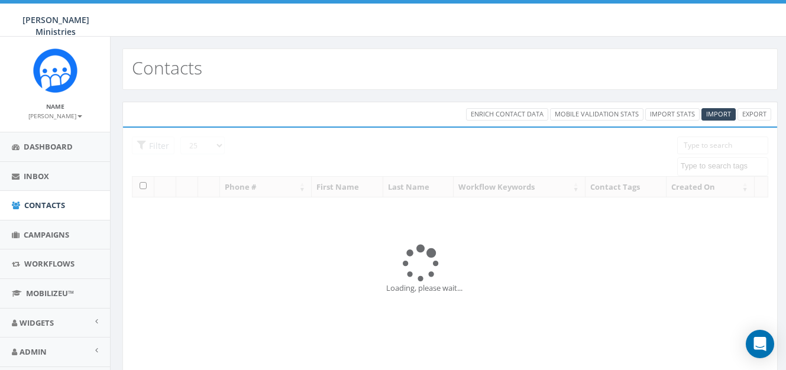
select select
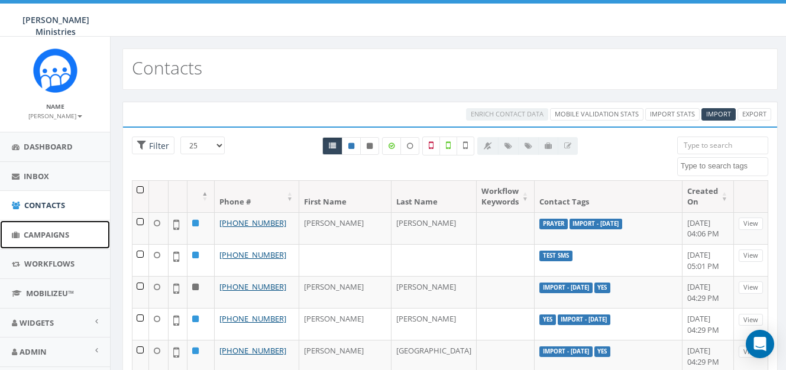
click at [42, 238] on span "Campaigns" at bounding box center [47, 234] width 46 height 11
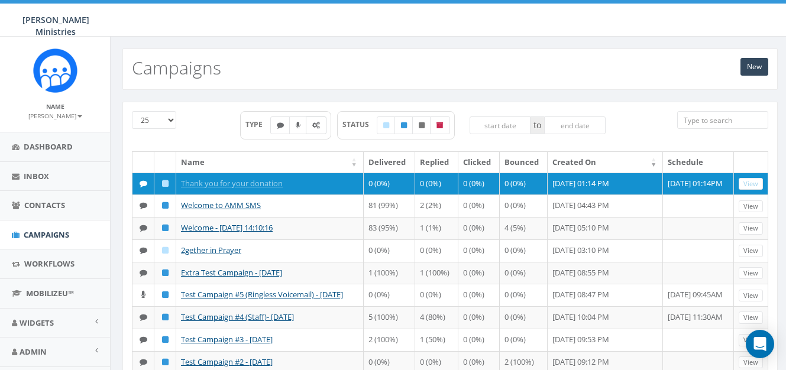
click at [320, 131] on label at bounding box center [316, 125] width 21 height 18
checkbox input "true"
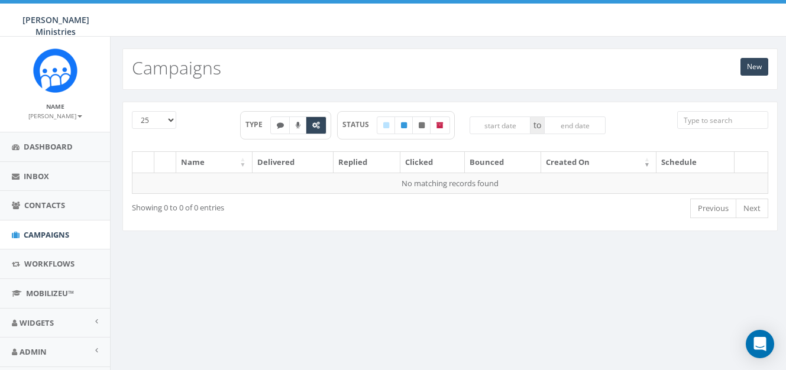
click at [255, 130] on div "TYPE" at bounding box center [285, 125] width 91 height 28
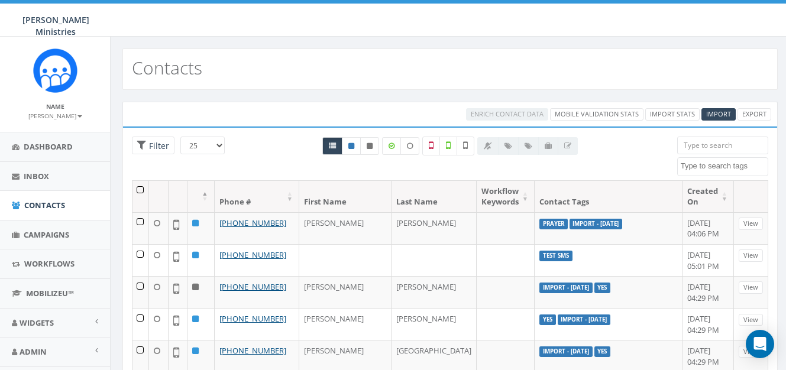
select select
click at [34, 232] on span "Campaigns" at bounding box center [47, 234] width 46 height 11
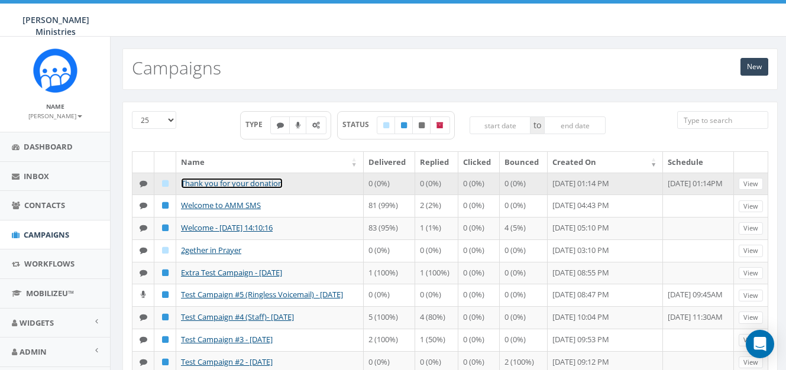
click at [270, 186] on link "Thank you for your donation" at bounding box center [232, 183] width 102 height 11
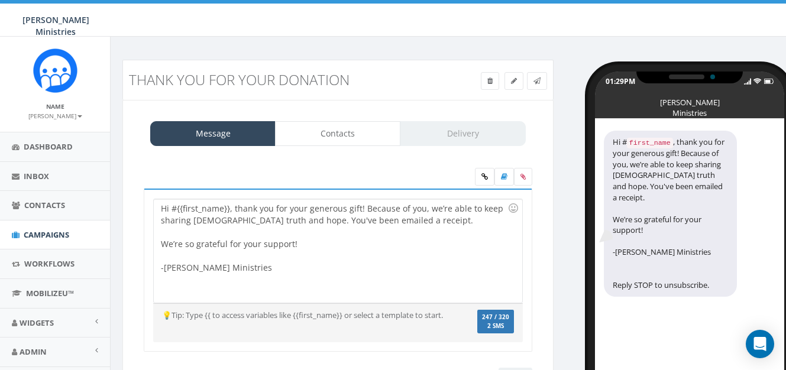
click at [688, 344] on div "Hi # first_name , thank you for your generous gift! Because of you, we’re able …" at bounding box center [689, 263] width 189 height 288
click at [760, 338] on icon "Open Intercom Messenger" at bounding box center [760, 343] width 14 height 15
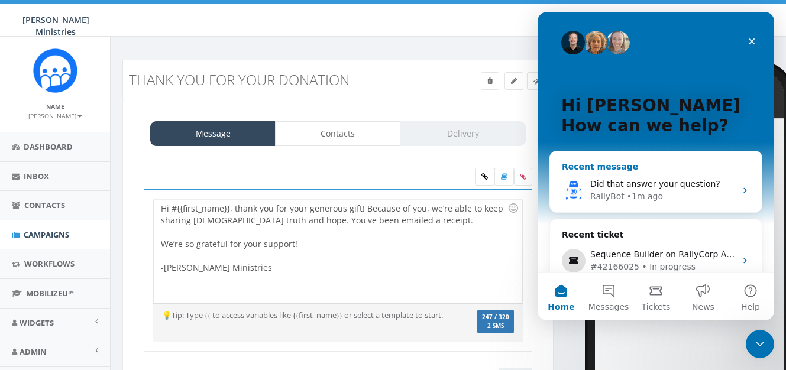
click at [662, 199] on div "RallyBot • 1m ago" at bounding box center [662, 196] width 145 height 12
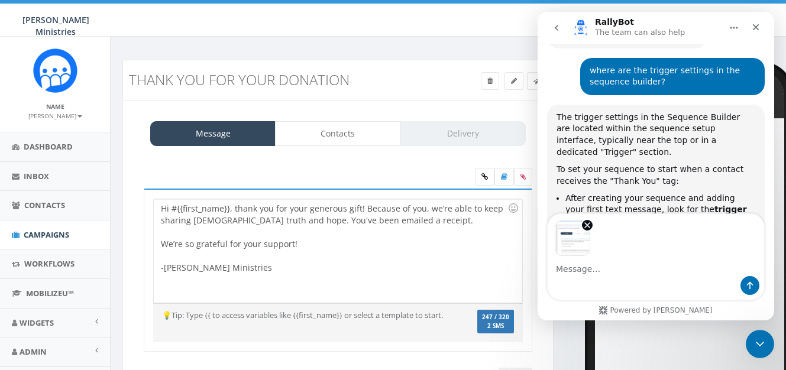
scroll to position [6776, 0]
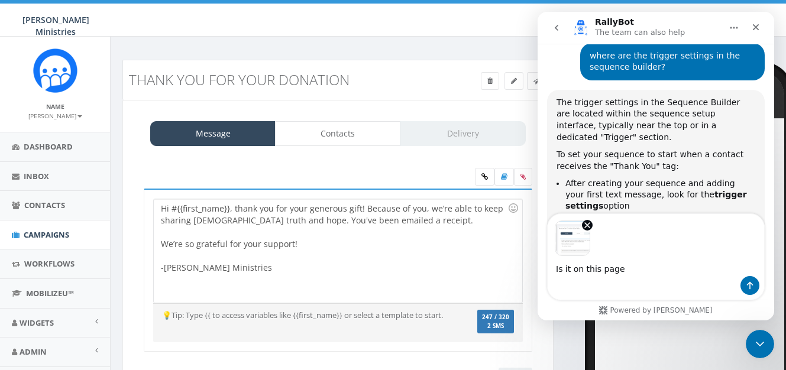
type textarea "Is it on this page?"
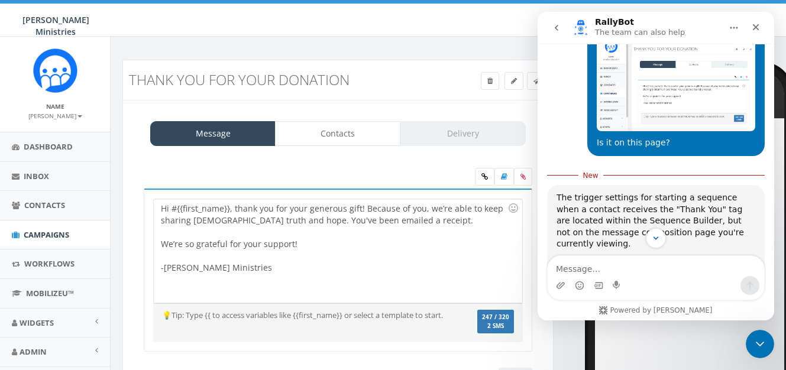
scroll to position [7154, 0]
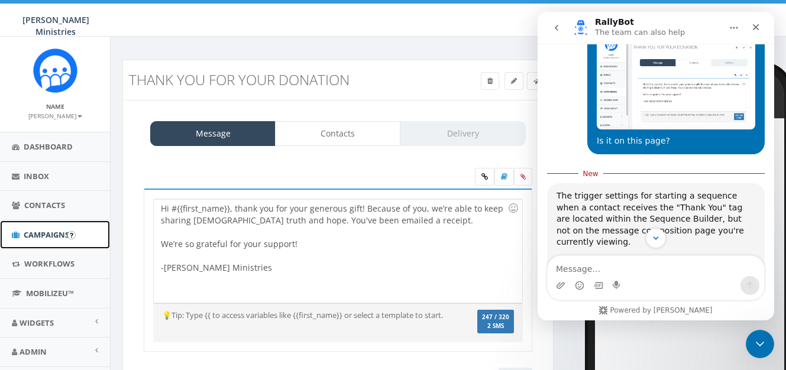
click at [34, 235] on span "Campaigns" at bounding box center [47, 234] width 46 height 11
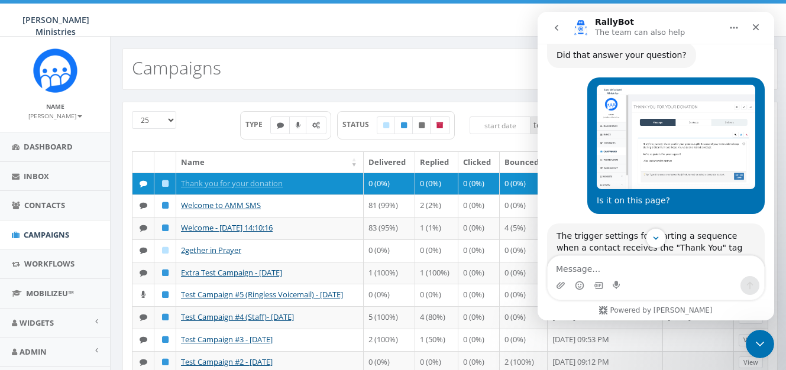
scroll to position [7224, 0]
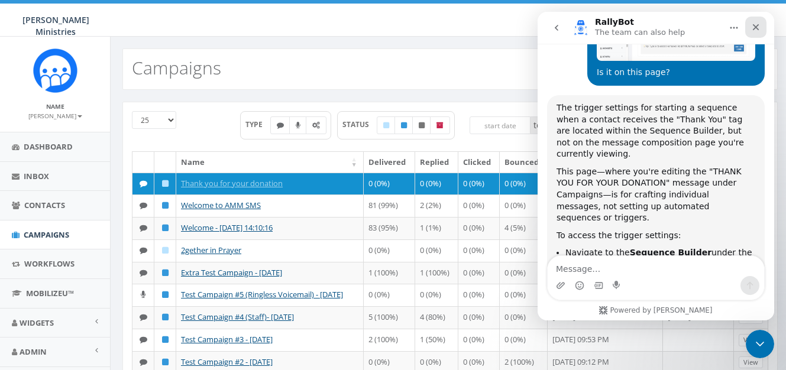
click at [758, 30] on icon "Close" at bounding box center [755, 26] width 9 height 9
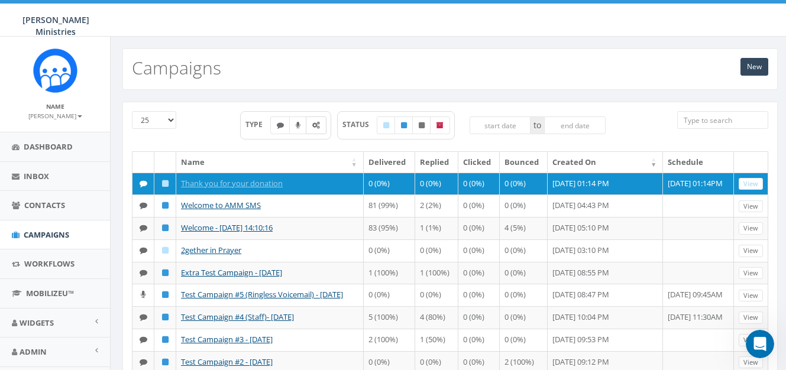
click at [317, 127] on icon at bounding box center [316, 125] width 8 height 7
checkbox input "true"
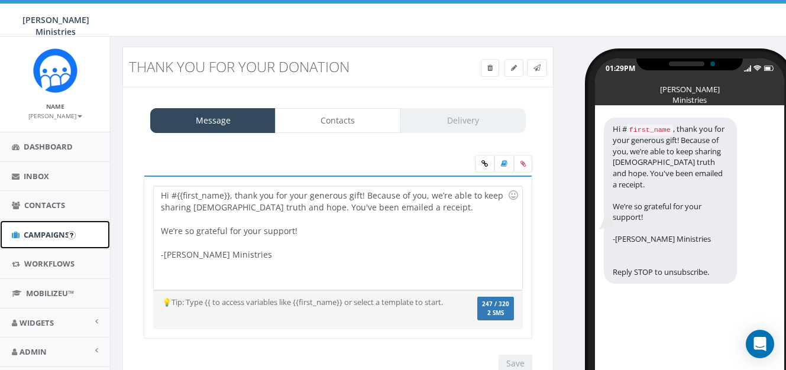
click at [62, 230] on span "Campaigns" at bounding box center [47, 234] width 46 height 11
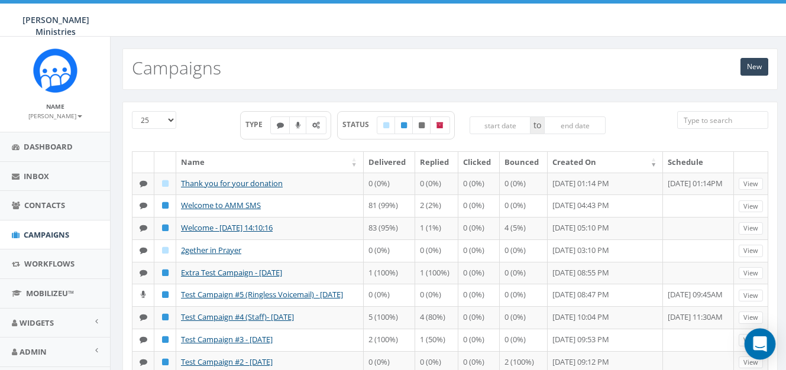
click at [760, 342] on icon "Open Intercom Messenger" at bounding box center [760, 343] width 14 height 15
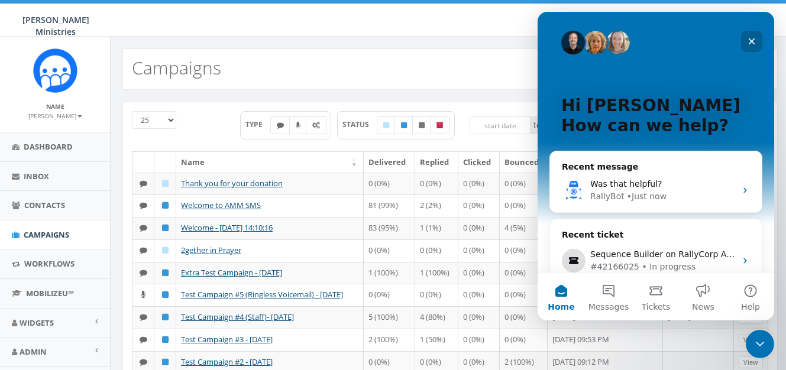
click at [757, 43] on div "Close" at bounding box center [751, 41] width 21 height 21
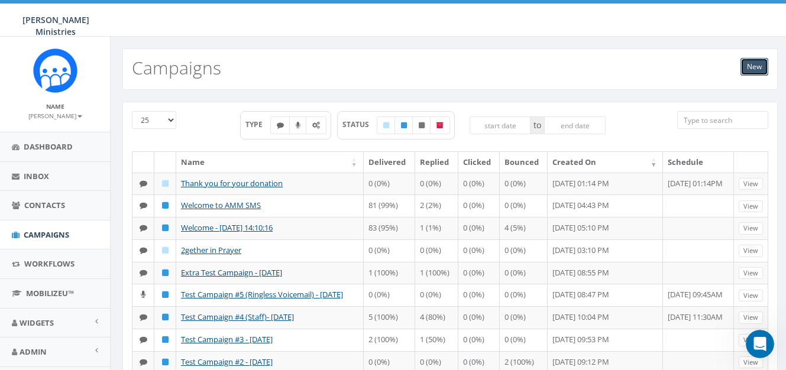
click at [752, 64] on link "New" at bounding box center [754, 67] width 28 height 18
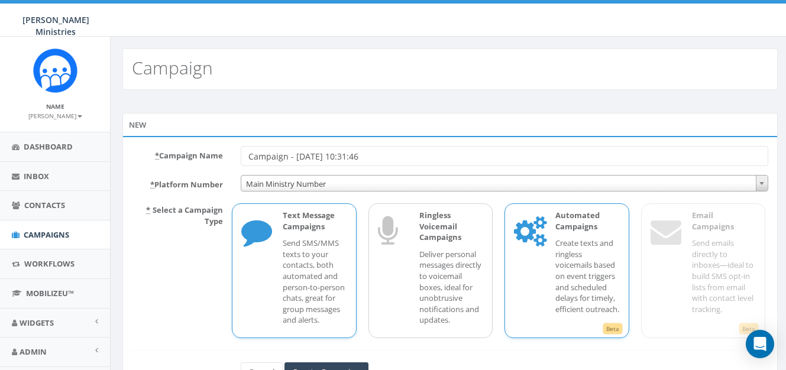
click at [575, 259] on p "Create texts and ringless voicemails based on event triggers and scheduled dela…" at bounding box center [587, 276] width 64 height 77
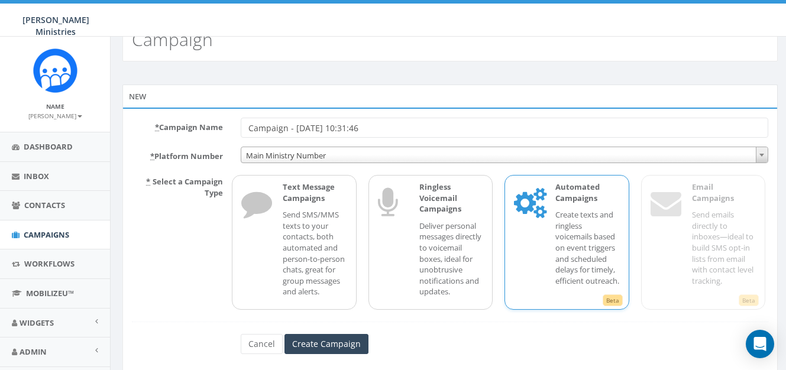
scroll to position [53, 0]
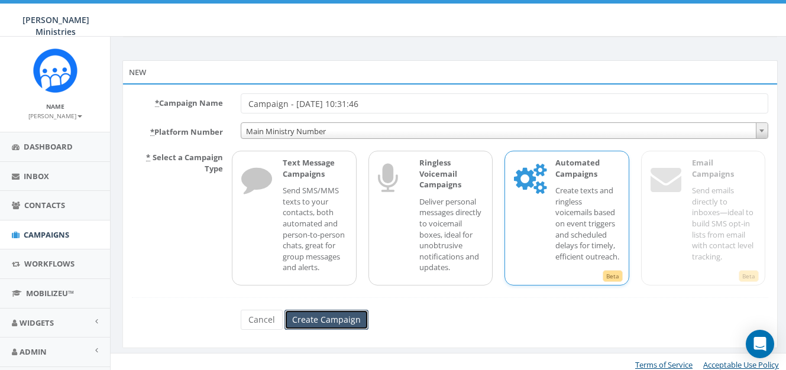
click at [303, 322] on input "Create Campaign" at bounding box center [326, 320] width 84 height 20
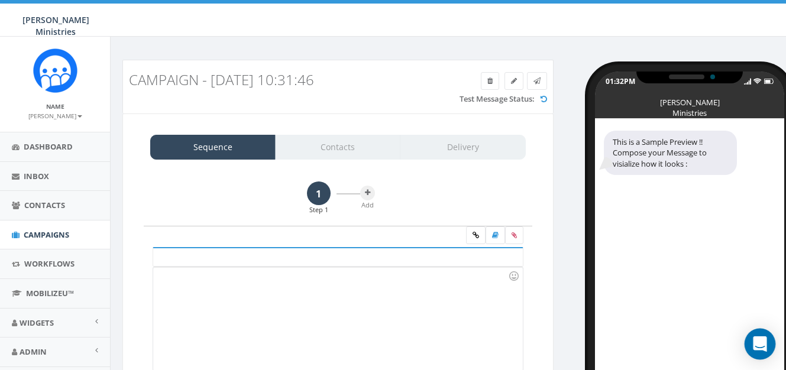
click at [757, 344] on icon "Open Intercom Messenger" at bounding box center [760, 343] width 14 height 15
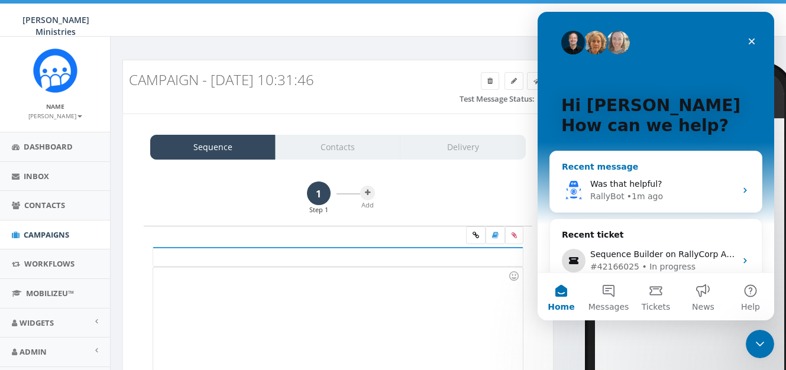
click at [671, 193] on div "RallyBot • 1m ago" at bounding box center [662, 196] width 145 height 12
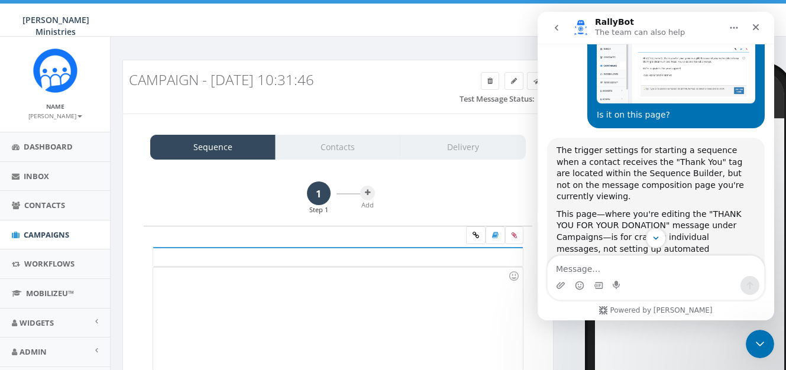
scroll to position [7181, 0]
click at [751, 25] on icon "Close" at bounding box center [755, 26] width 9 height 9
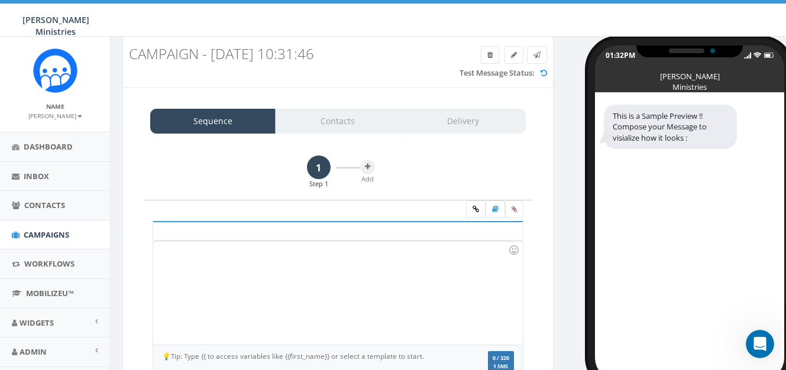
scroll to position [0, 0]
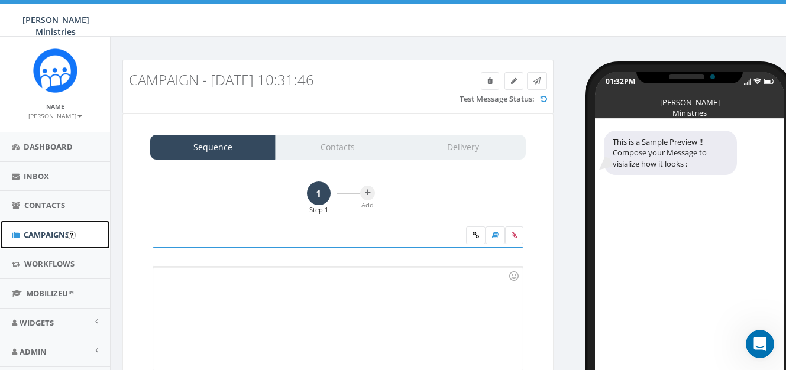
click at [34, 236] on span "Campaigns" at bounding box center [47, 234] width 46 height 11
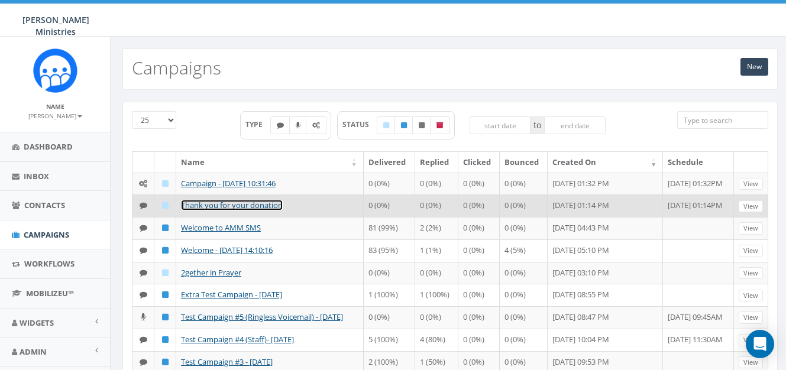
click at [236, 210] on link "Thank you for your donation" at bounding box center [232, 205] width 102 height 11
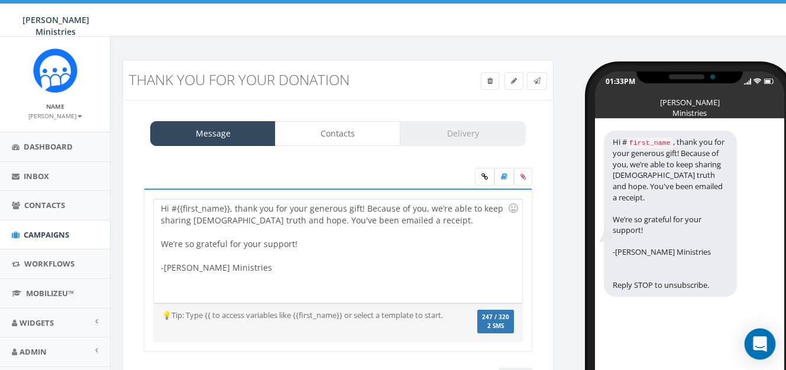
click at [756, 346] on icon "Open Intercom Messenger" at bounding box center [759, 343] width 15 height 15
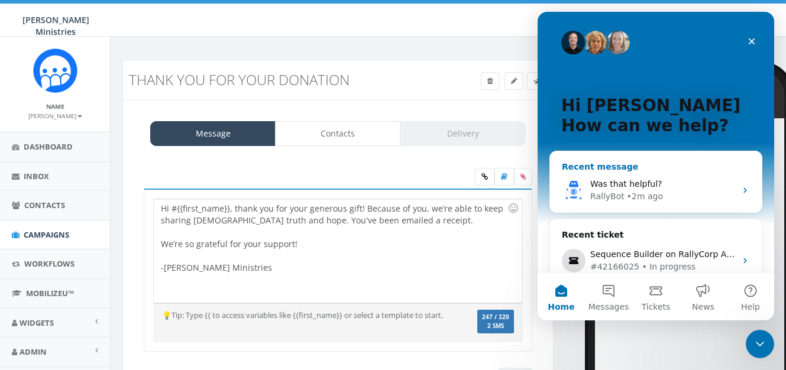
click at [667, 193] on div "RallyBot • 2m ago" at bounding box center [662, 196] width 145 height 12
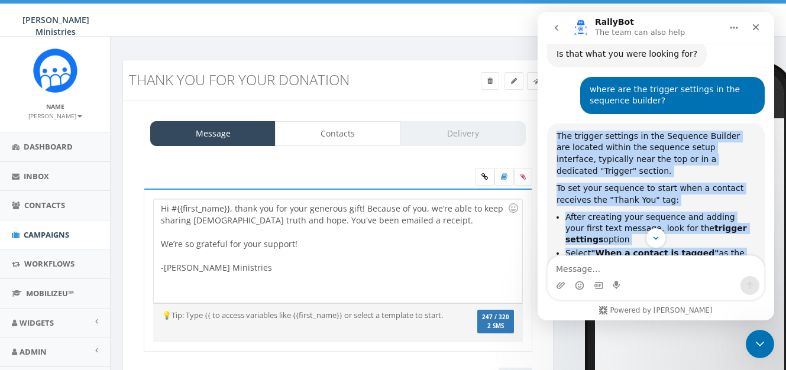
scroll to position [6745, 0]
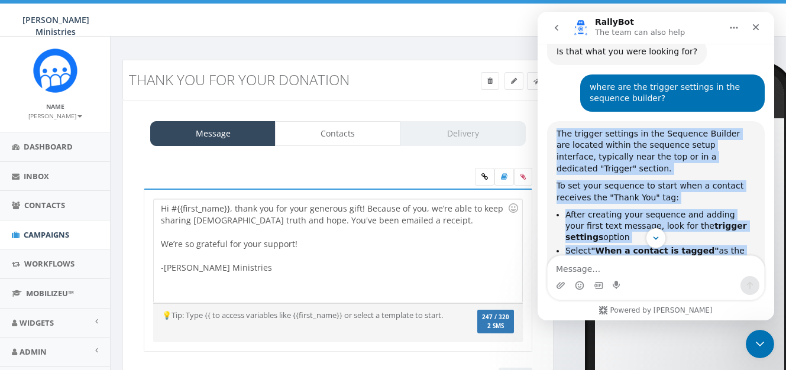
drag, startPoint x: 557, startPoint y: 74, endPoint x: 717, endPoint y: 179, distance: 190.5
click at [717, 179] on div "The trigger settings in the Sequence Builder are located within the sequence se…" at bounding box center [655, 256] width 199 height 257
copy div "The trigger settings in the Sequence Builder are located within the sequence se…"
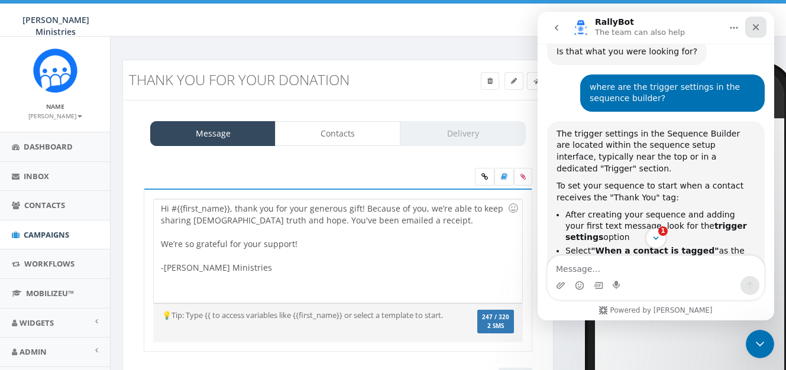
click at [755, 31] on icon "Close" at bounding box center [755, 26] width 9 height 9
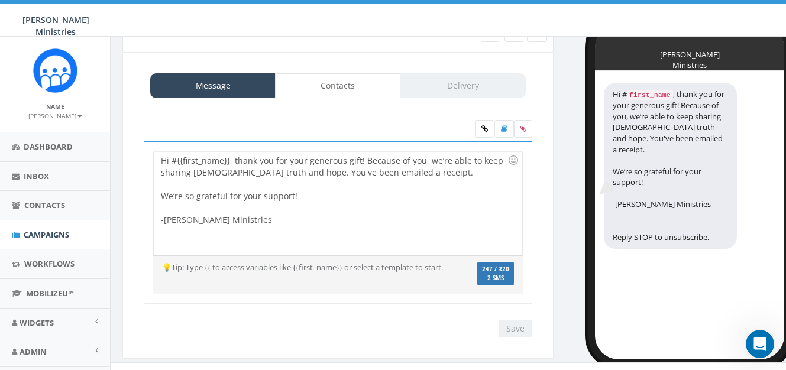
scroll to position [0, 0]
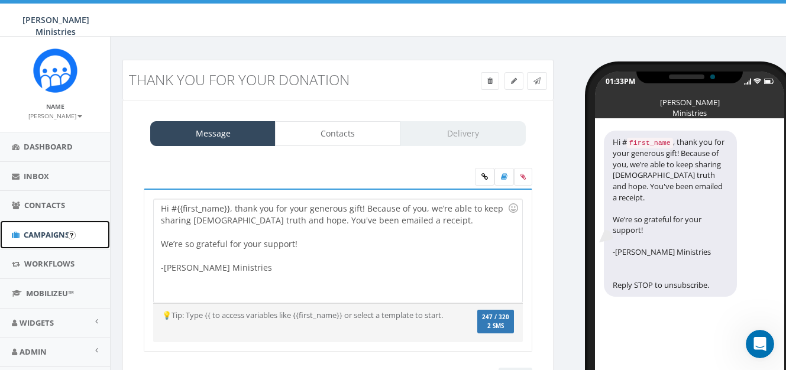
click at [53, 229] on span "Campaigns" at bounding box center [47, 234] width 46 height 11
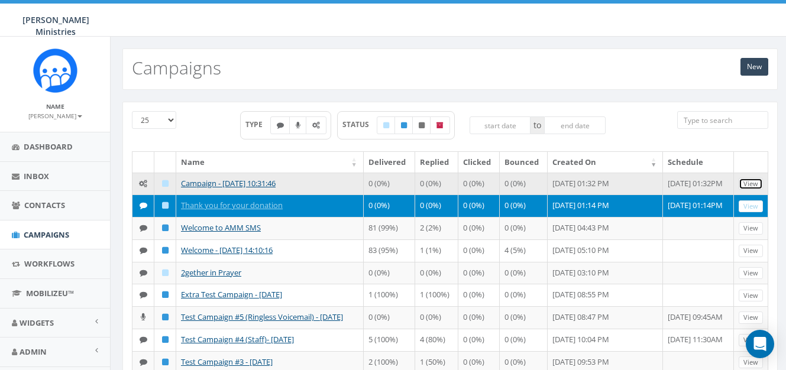
click at [754, 182] on link "View" at bounding box center [750, 184] width 24 height 12
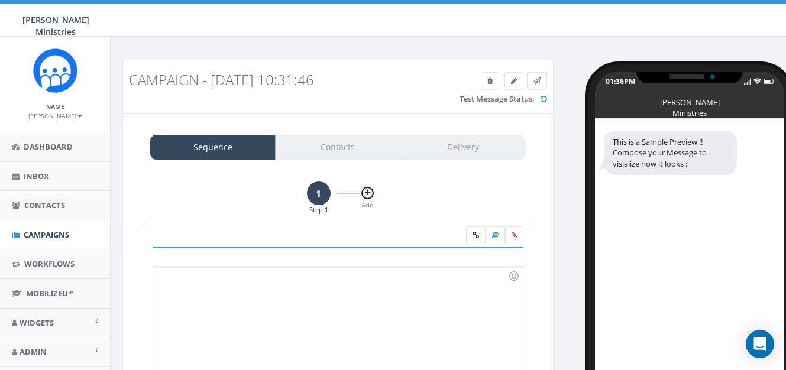
click at [372, 196] on button at bounding box center [367, 193] width 15 height 15
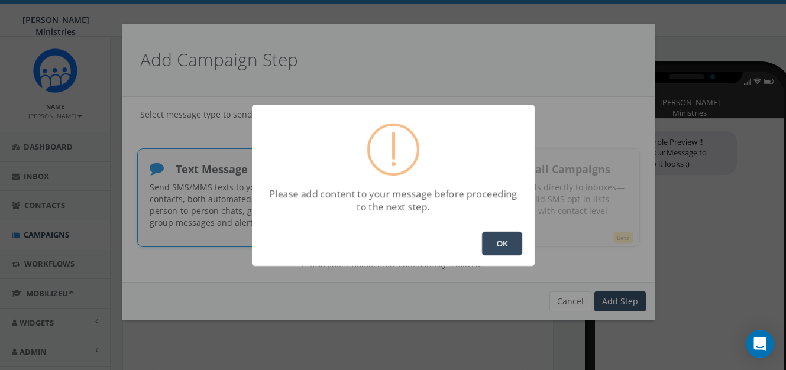
click at [504, 242] on button "OK" at bounding box center [502, 244] width 40 height 24
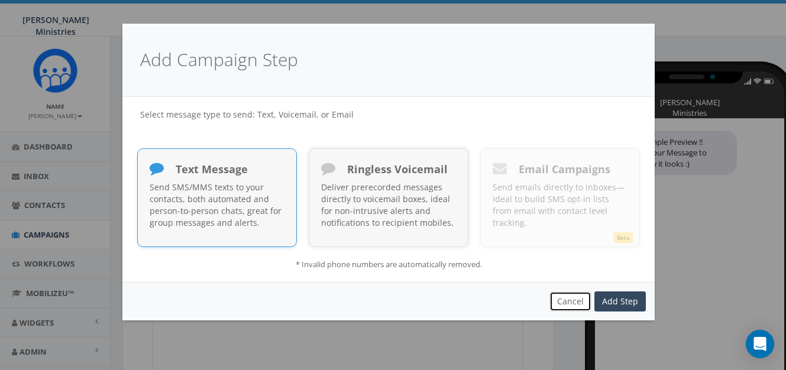
click at [572, 307] on button "Cancel" at bounding box center [570, 301] width 42 height 20
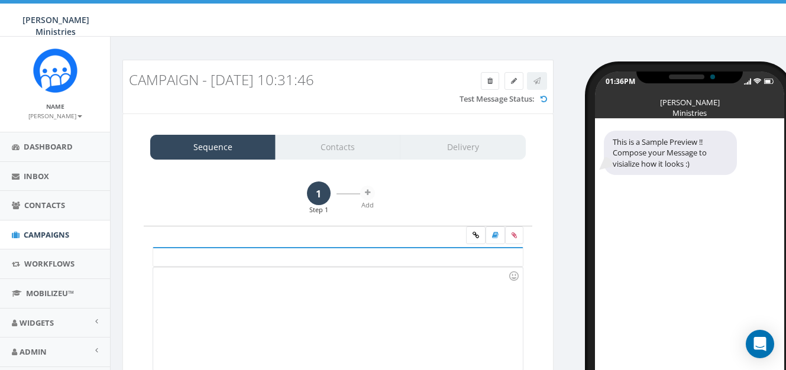
click at [271, 286] on div at bounding box center [337, 318] width 369 height 103
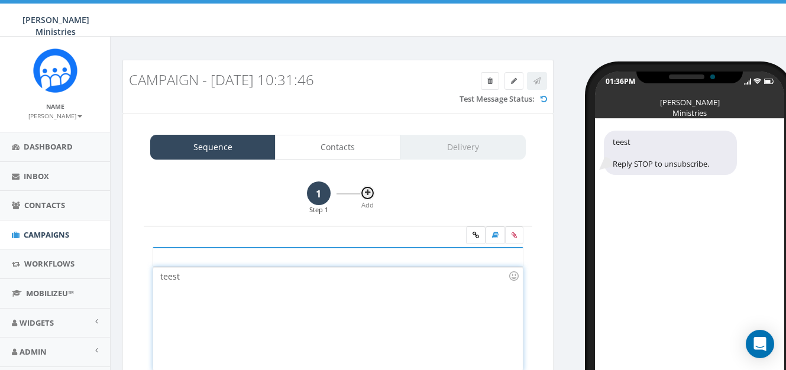
click at [362, 190] on button at bounding box center [367, 193] width 15 height 15
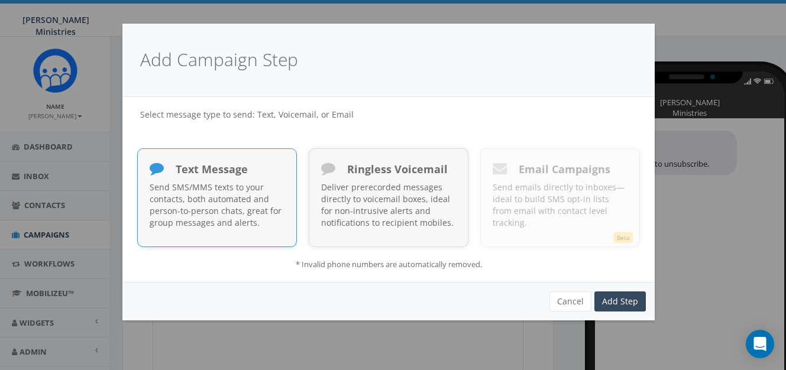
click at [249, 191] on p "Send SMS/MMS texts to your contacts, both automated and person-to-person chats,…" at bounding box center [217, 204] width 135 height 47
click at [577, 303] on button "Cancel" at bounding box center [570, 301] width 42 height 20
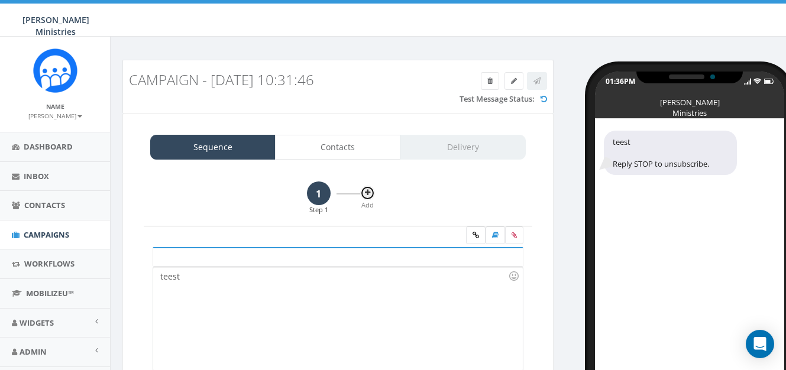
click at [367, 195] on icon at bounding box center [367, 192] width 5 height 7
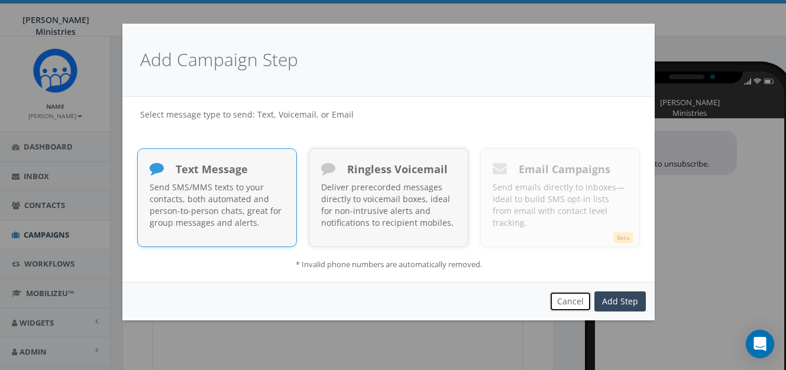
click at [573, 297] on button "Cancel" at bounding box center [570, 301] width 42 height 20
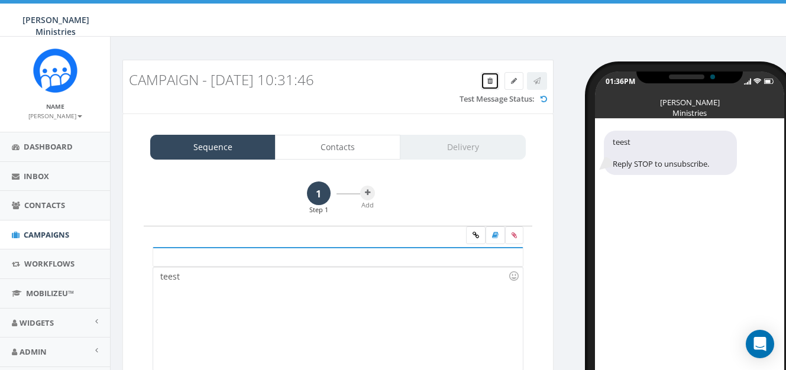
click at [484, 83] on link at bounding box center [490, 81] width 18 height 18
